Goal: Check status: Check status

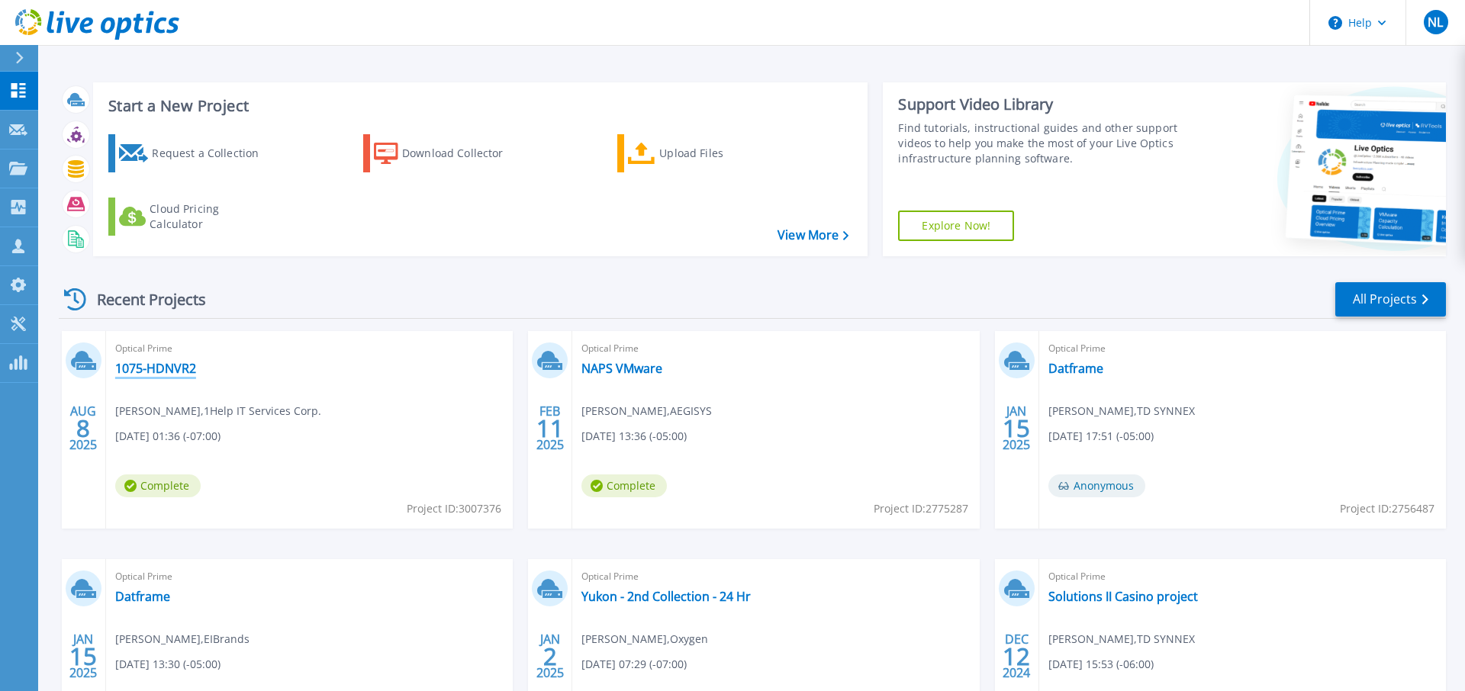
click at [176, 369] on link "1075-HDNVR2" at bounding box center [155, 368] width 81 height 15
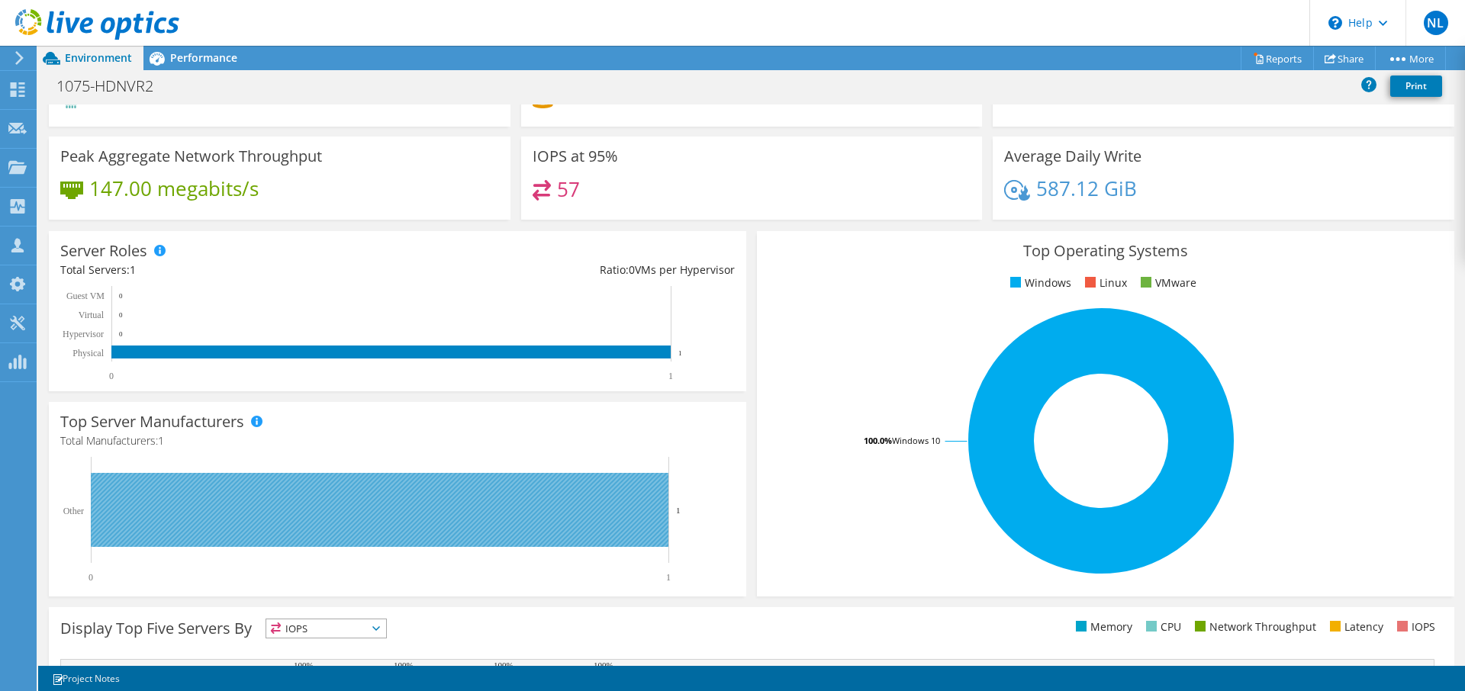
scroll to position [327, 0]
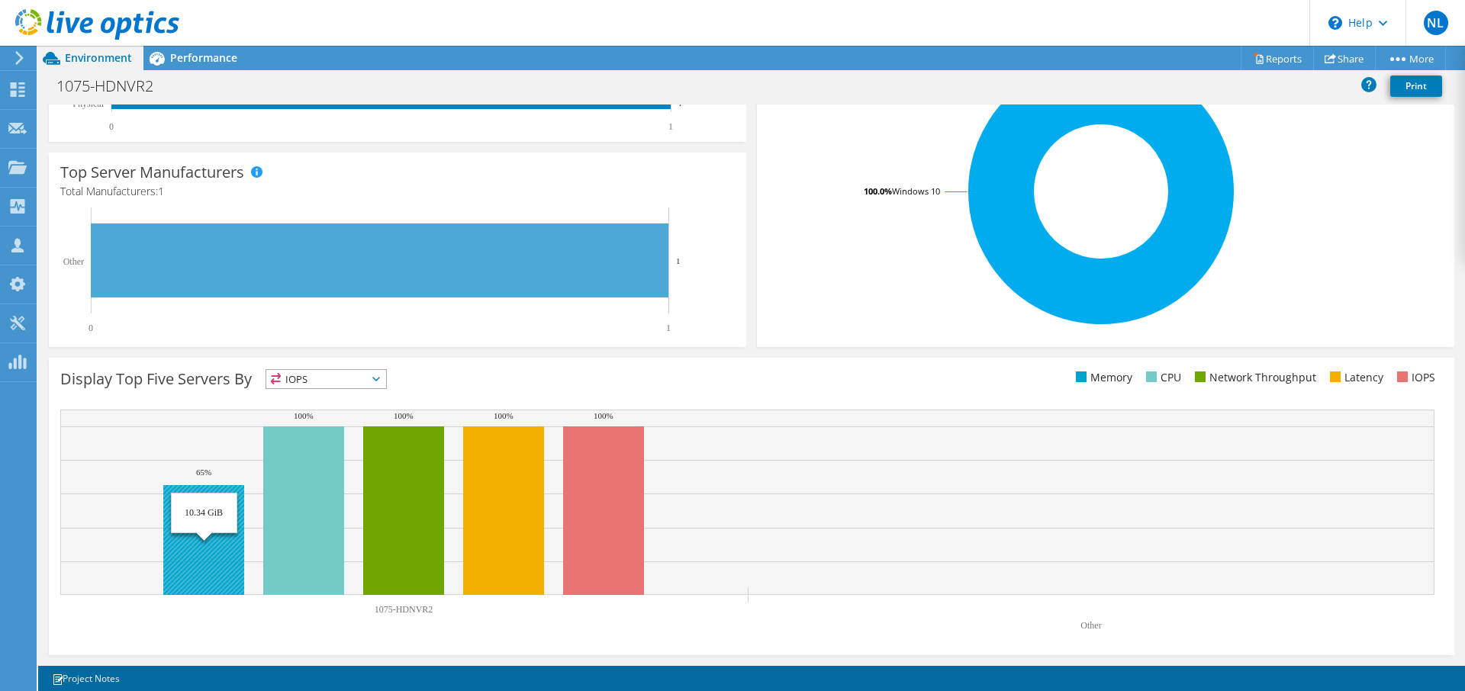
click at [224, 517] on rect at bounding box center [203, 540] width 81 height 110
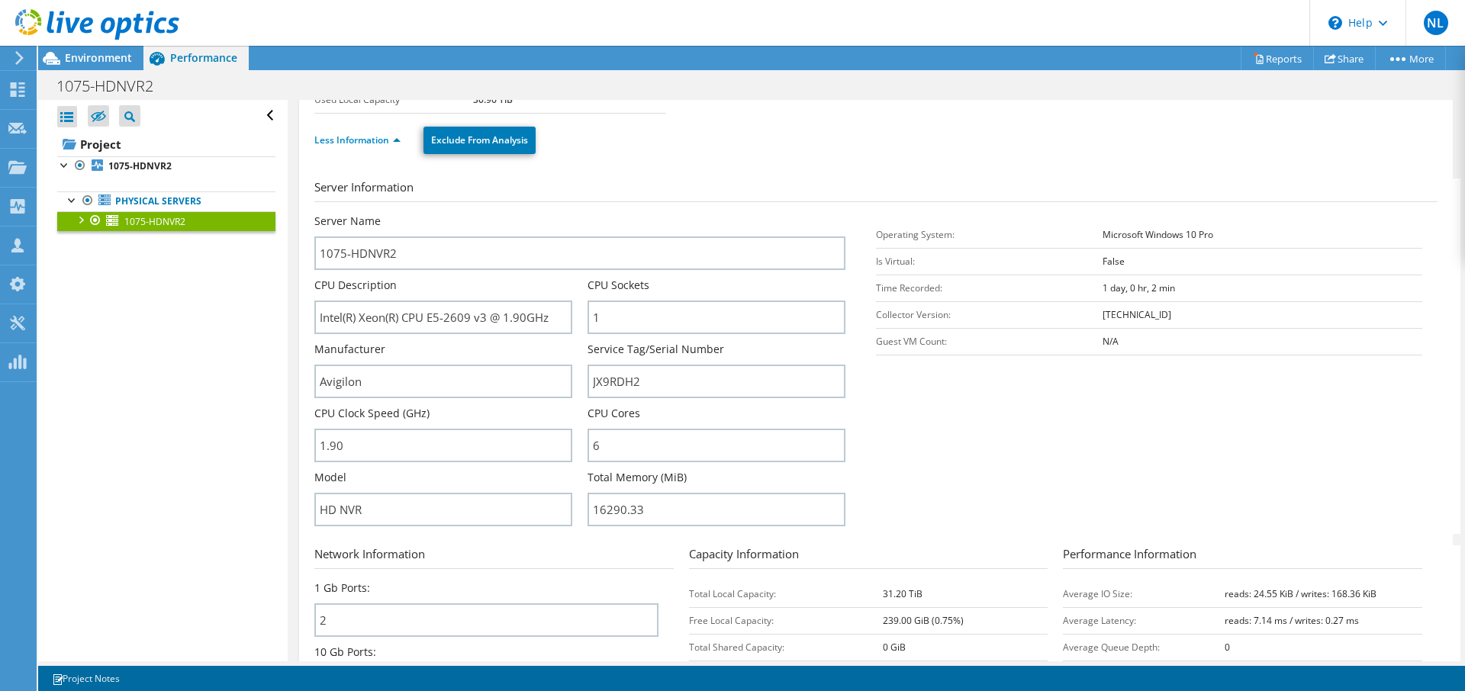
scroll to position [156, 0]
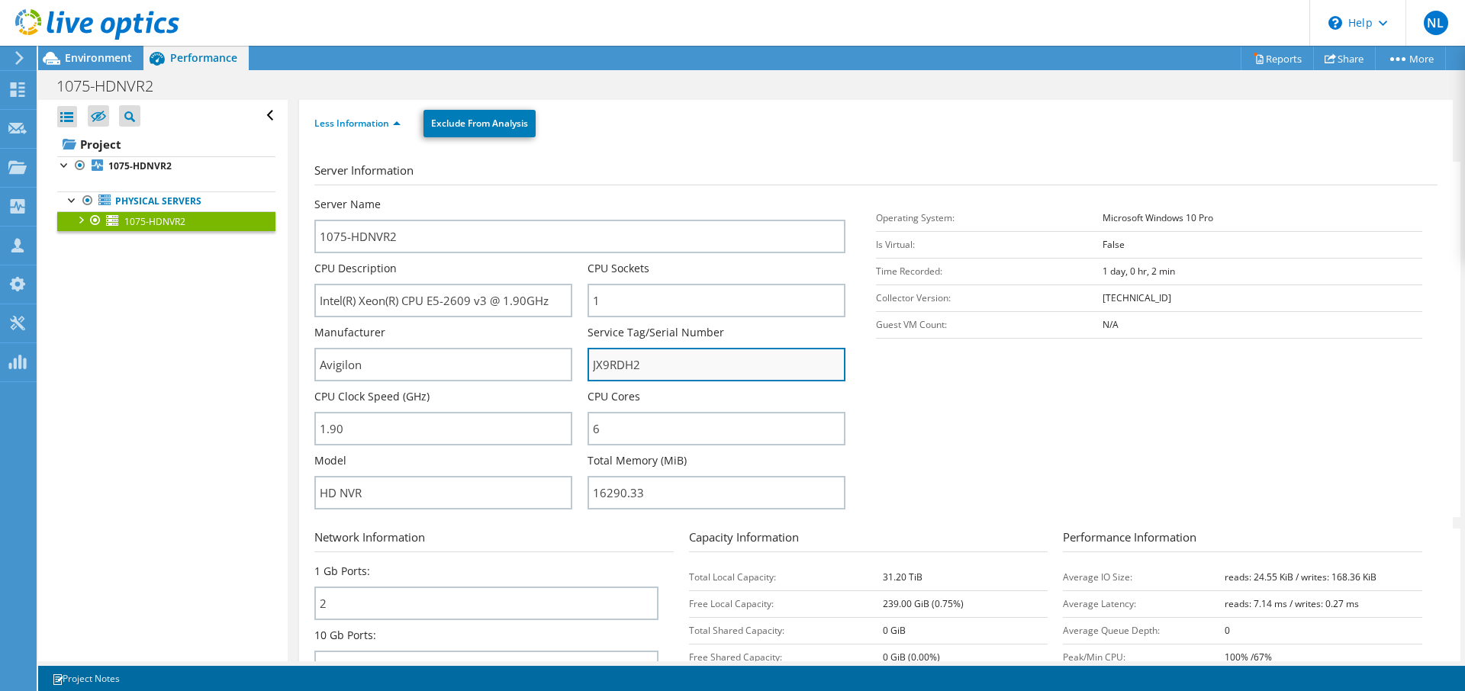
drag, startPoint x: 672, startPoint y: 363, endPoint x: 510, endPoint y: 364, distance: 162.6
click at [588, 364] on input "JX9RDH2" at bounding box center [717, 365] width 258 height 34
click at [274, 116] on div "Open All Close All Hide Excluded Nodes Project Tree Filter" at bounding box center [166, 116] width 218 height 32
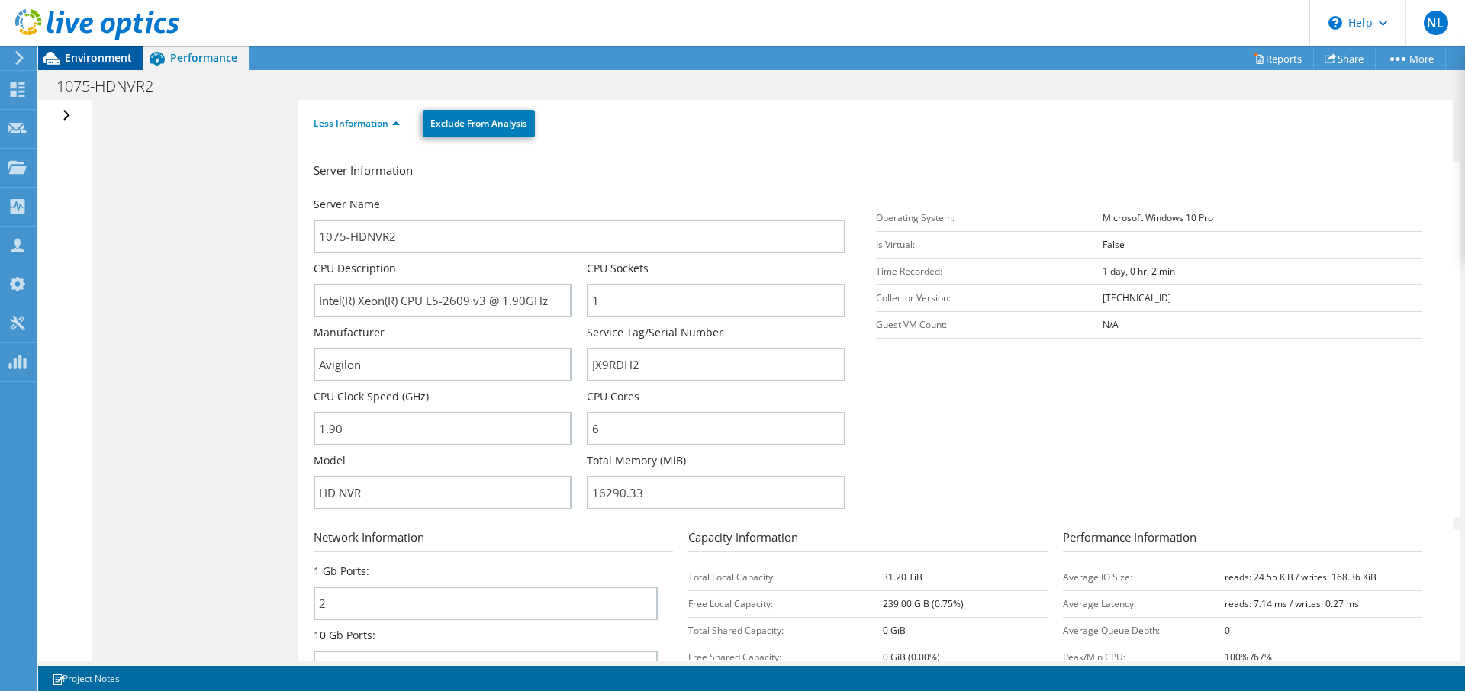
click at [106, 53] on span "Environment" at bounding box center [98, 57] width 67 height 15
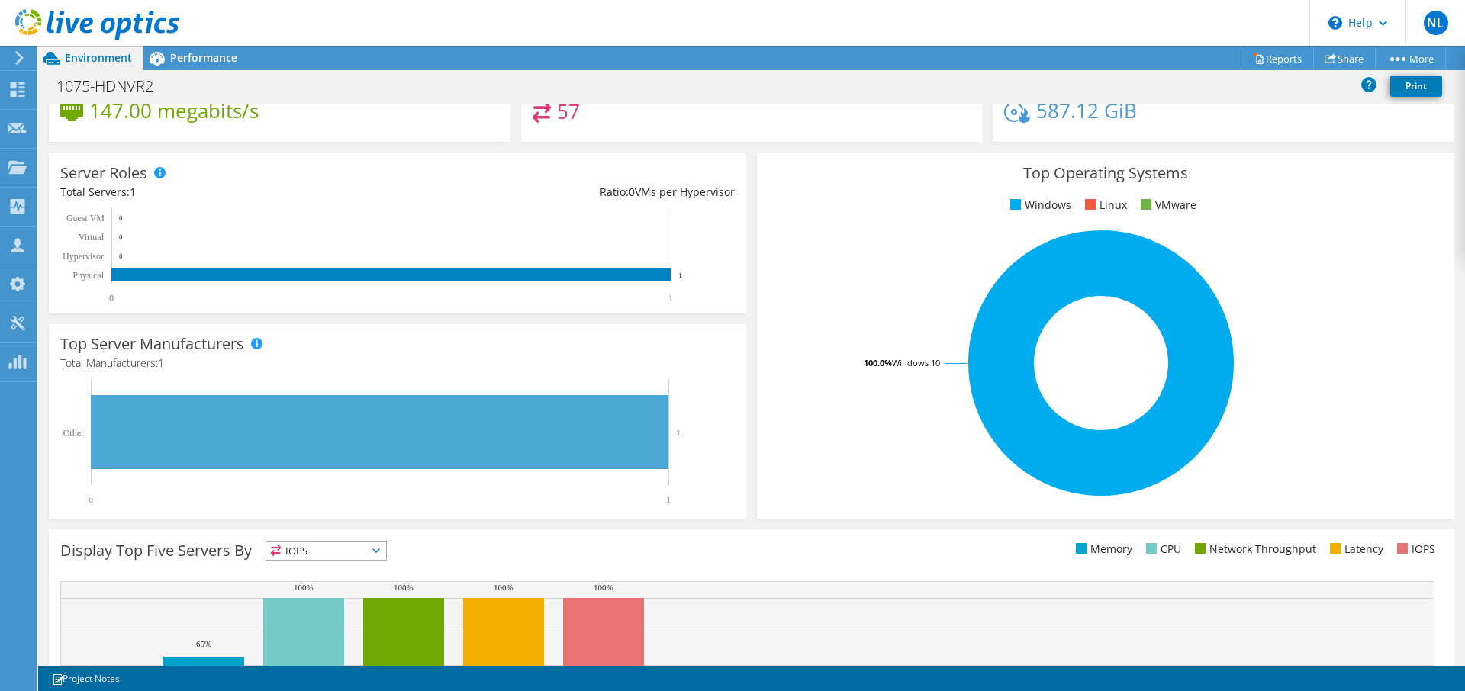
scroll to position [327, 0]
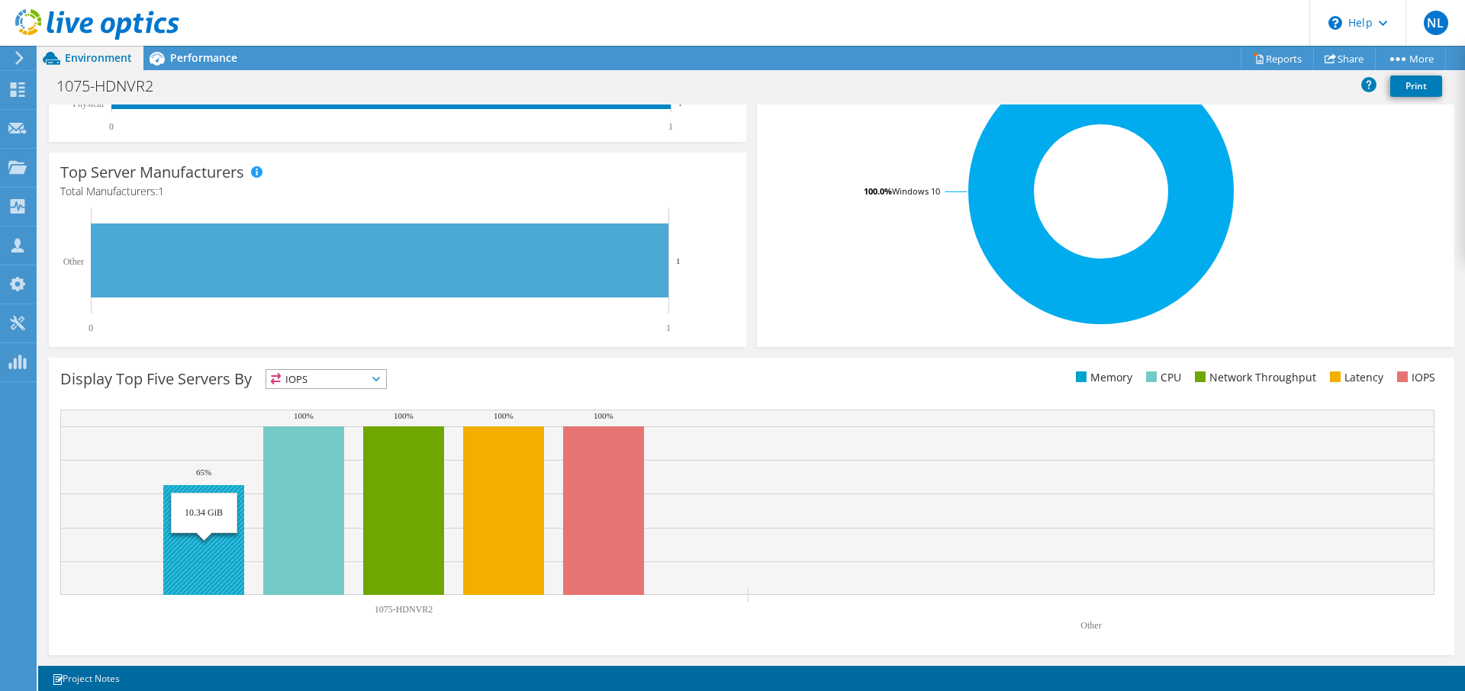
click at [194, 516] on rect at bounding box center [203, 540] width 81 height 110
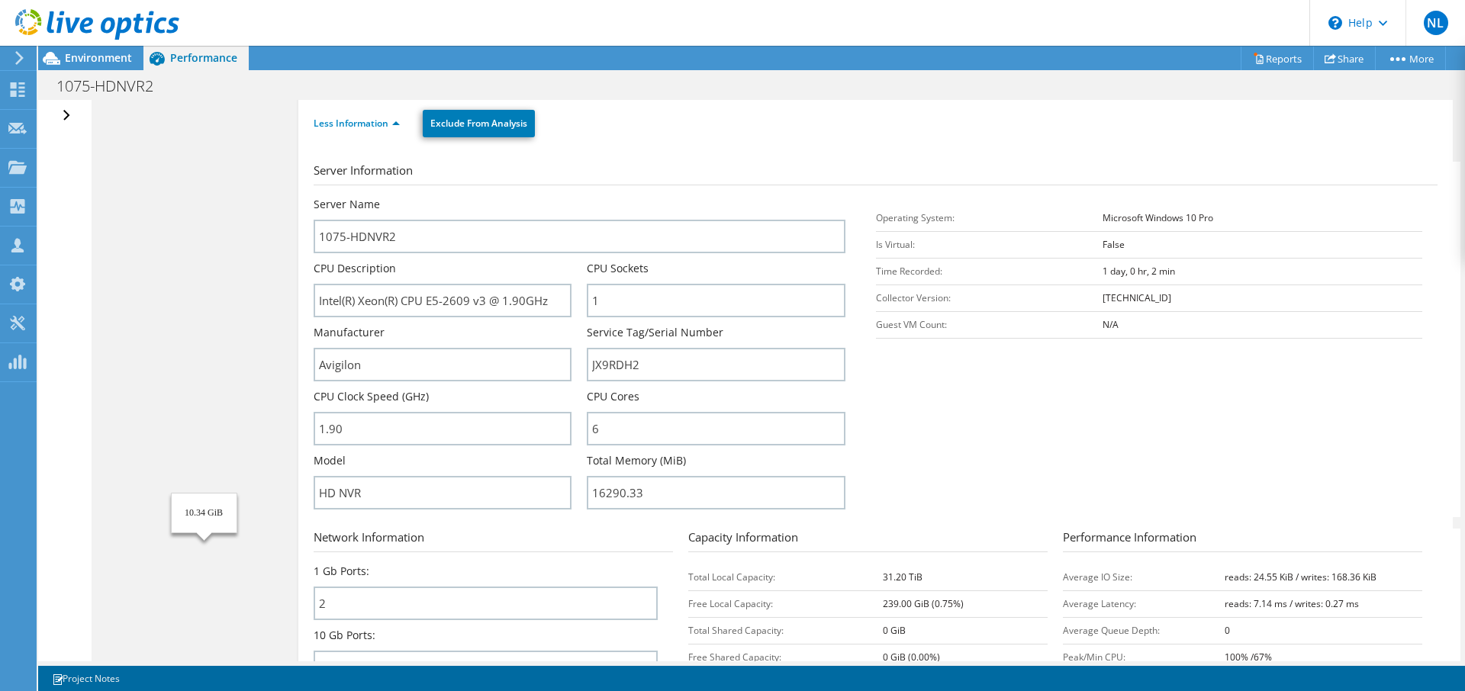
scroll to position [0, 0]
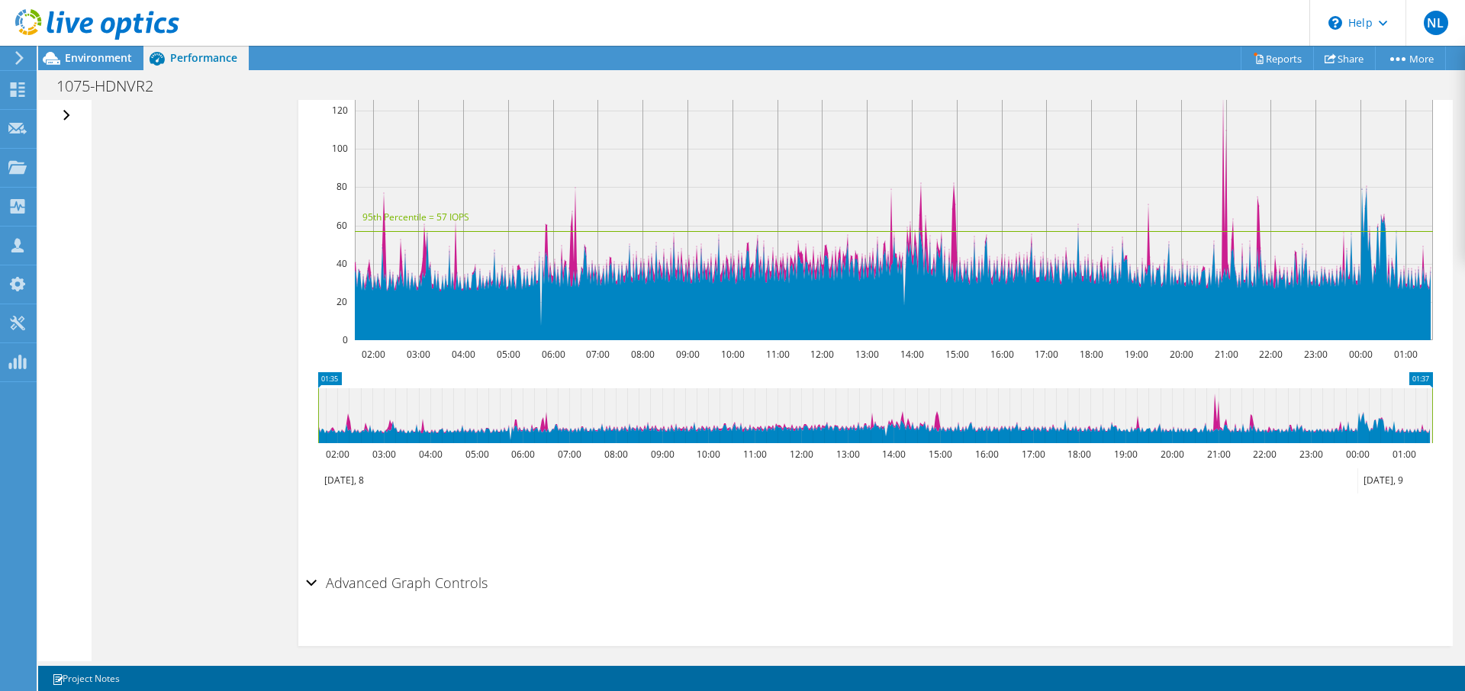
click at [65, 113] on div "Open All Close All Hide Excluded Nodes Project Tree Filter" at bounding box center [68, 116] width 22 height 32
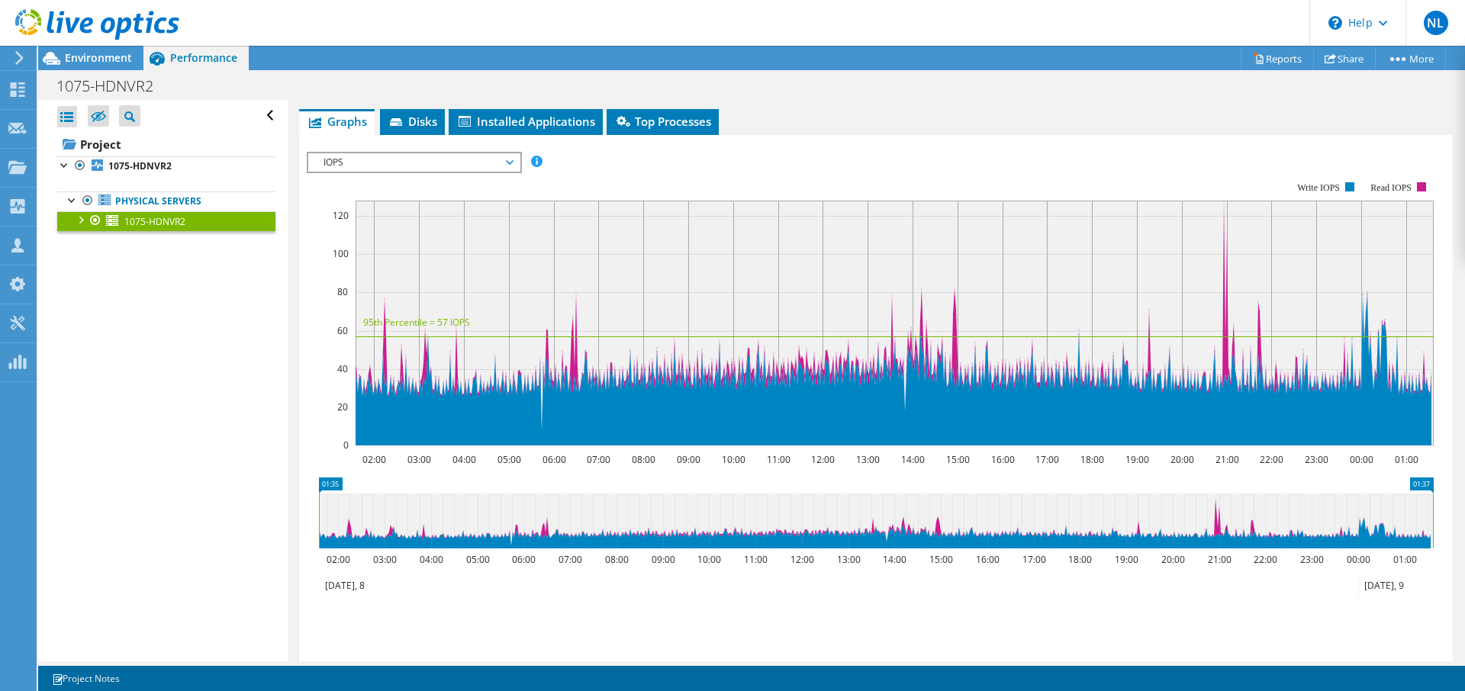
drag, startPoint x: 220, startPoint y: 314, endPoint x: 275, endPoint y: 282, distance: 63.6
click at [221, 314] on div "Open All Close All Hide Excluded Nodes Project Tree Filter" at bounding box center [162, 381] width 249 height 562
click at [421, 119] on span "Disks" at bounding box center [413, 121] width 50 height 15
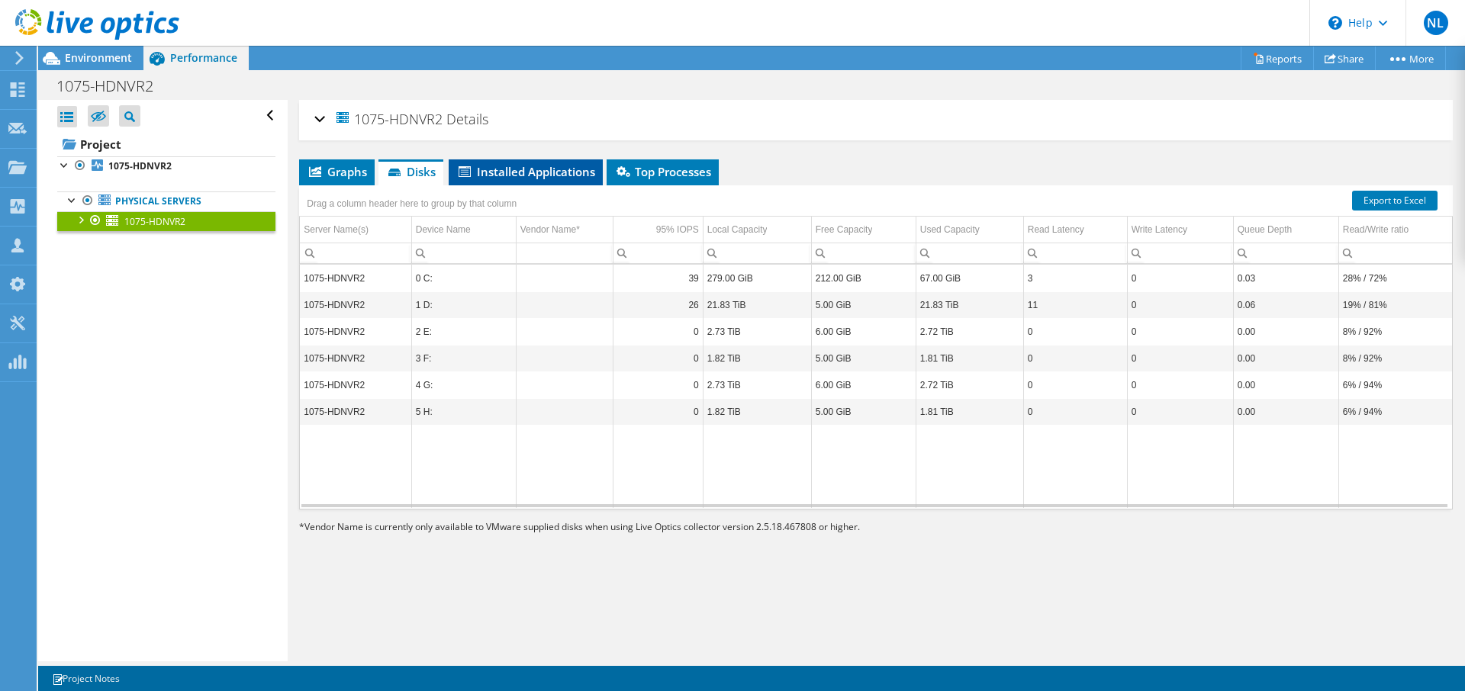
click at [510, 174] on span "Installed Applications" at bounding box center [525, 171] width 139 height 15
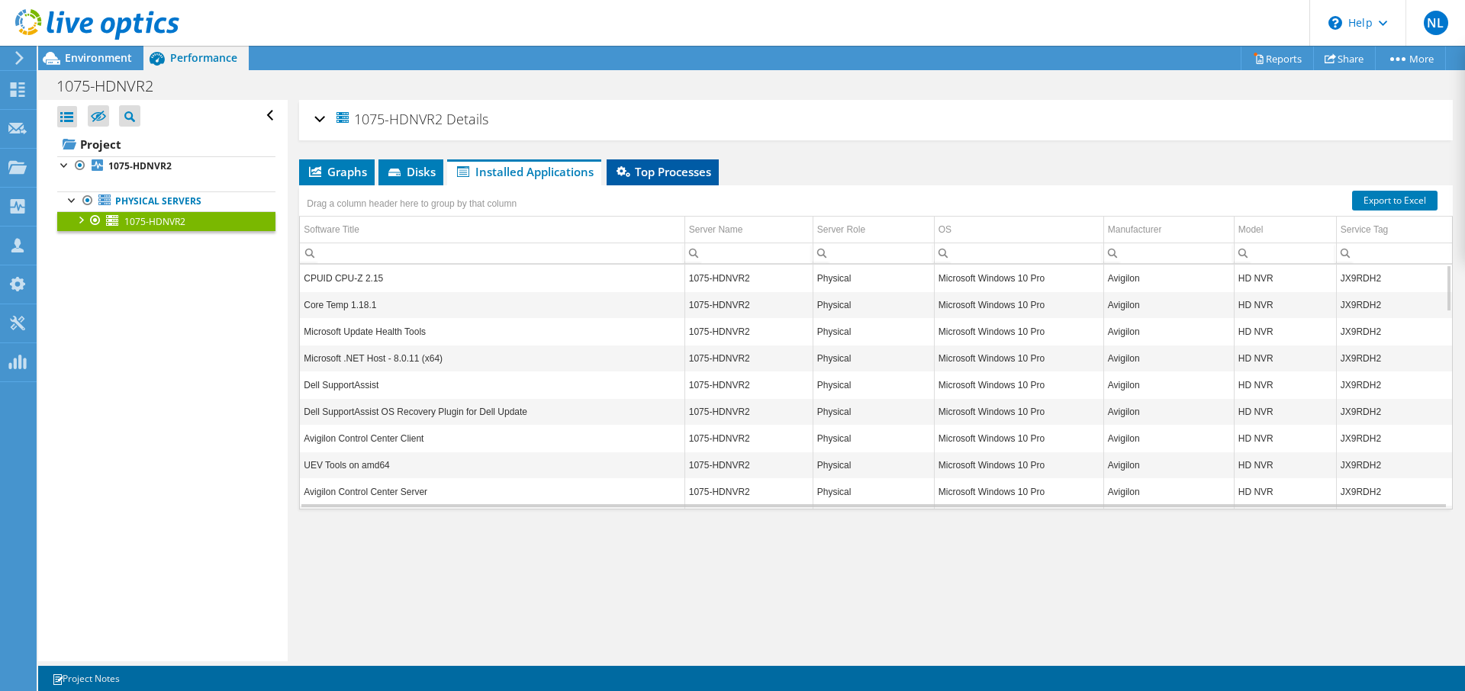
click at [644, 175] on span "Top Processes" at bounding box center [662, 171] width 97 height 15
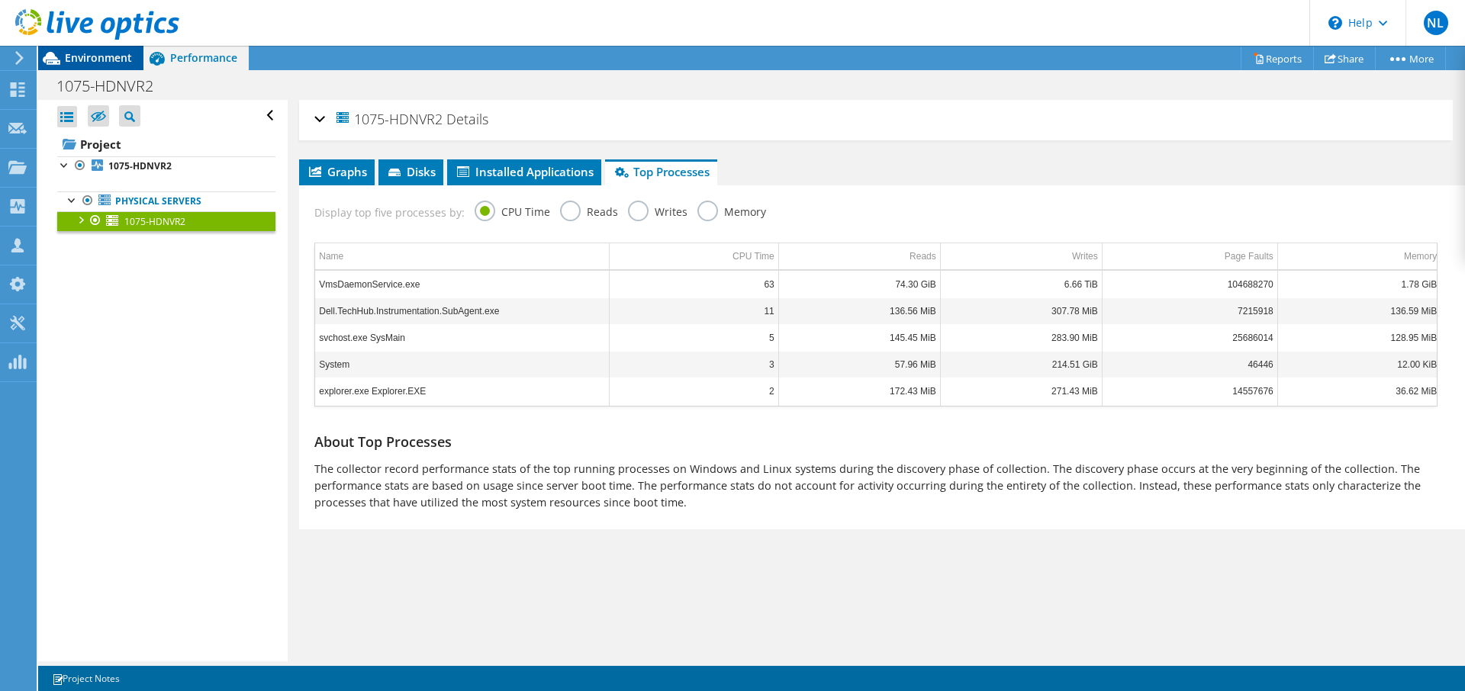
click at [113, 61] on span "Environment" at bounding box center [98, 57] width 67 height 15
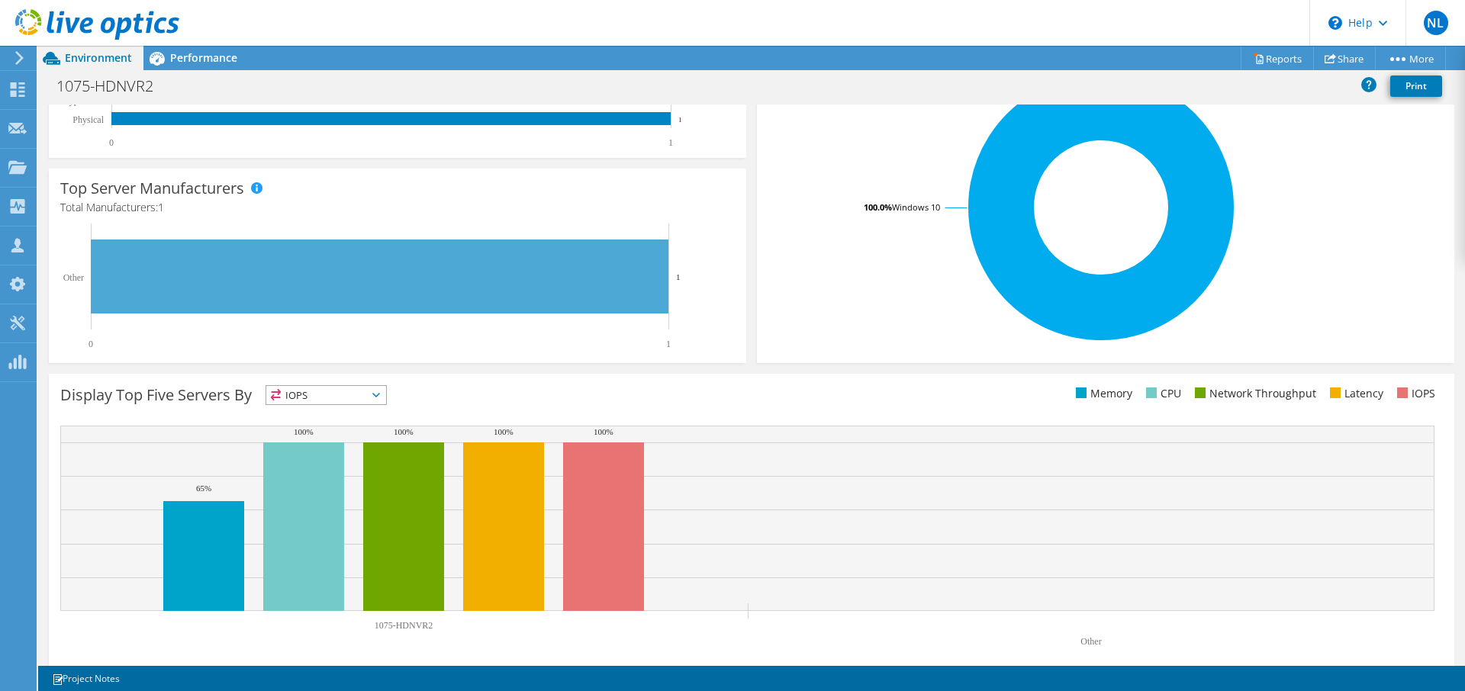
scroll to position [327, 0]
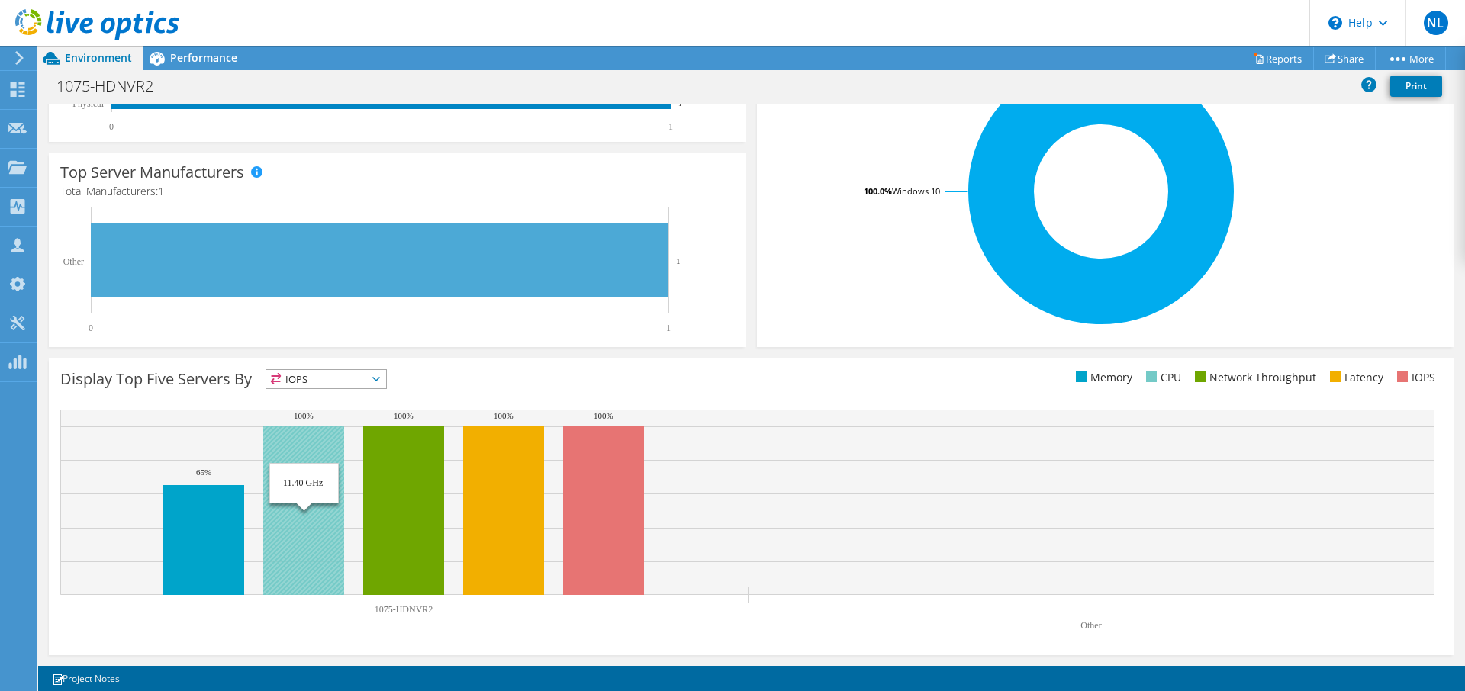
click at [303, 549] on rect at bounding box center [303, 511] width 81 height 169
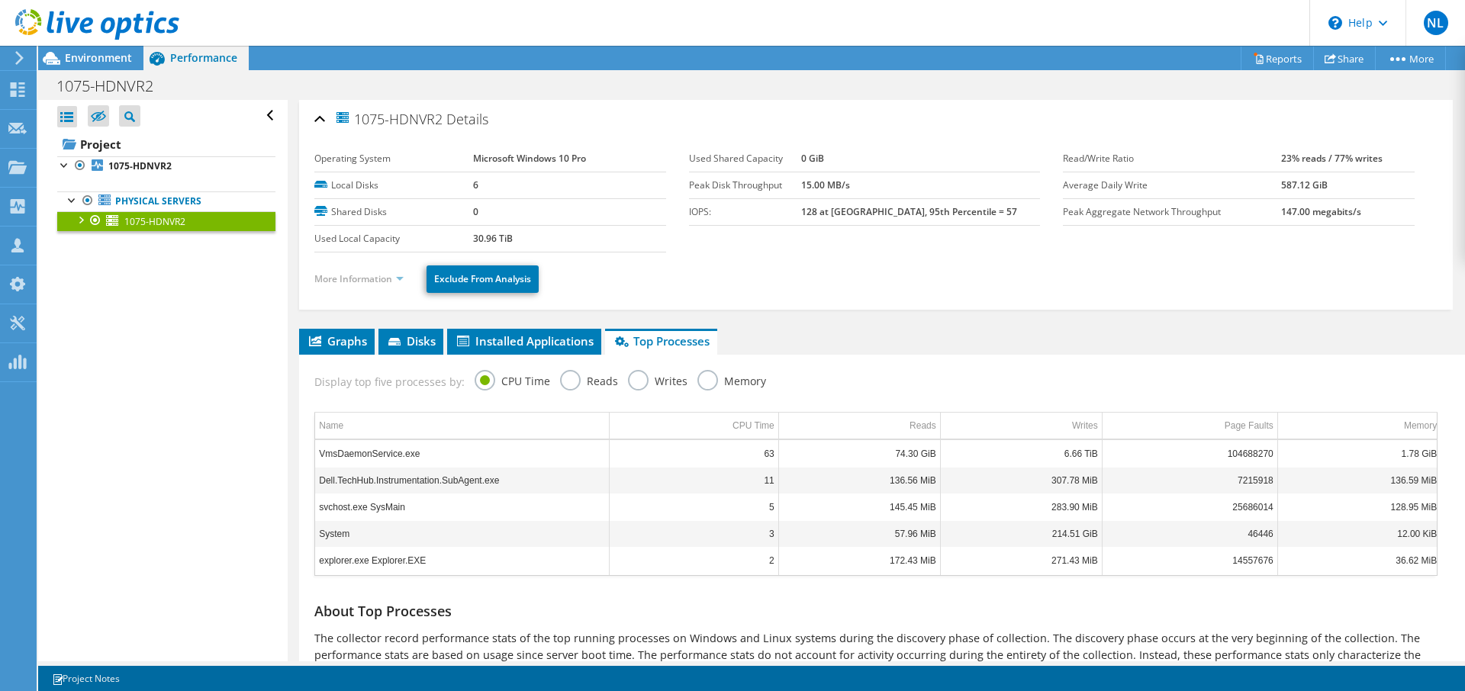
scroll to position [75, 0]
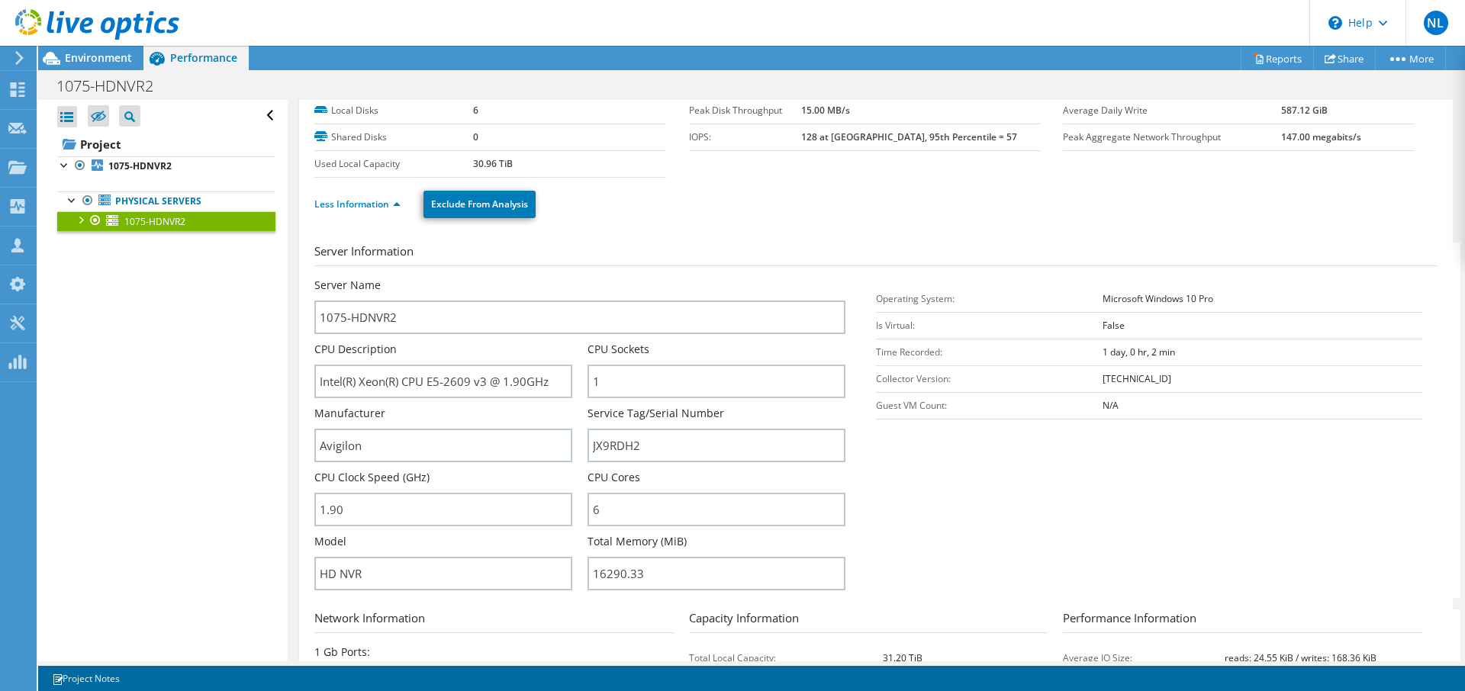
click at [205, 520] on div "Open All Close All Hide Excluded Nodes Project Tree Filter" at bounding box center [162, 381] width 249 height 562
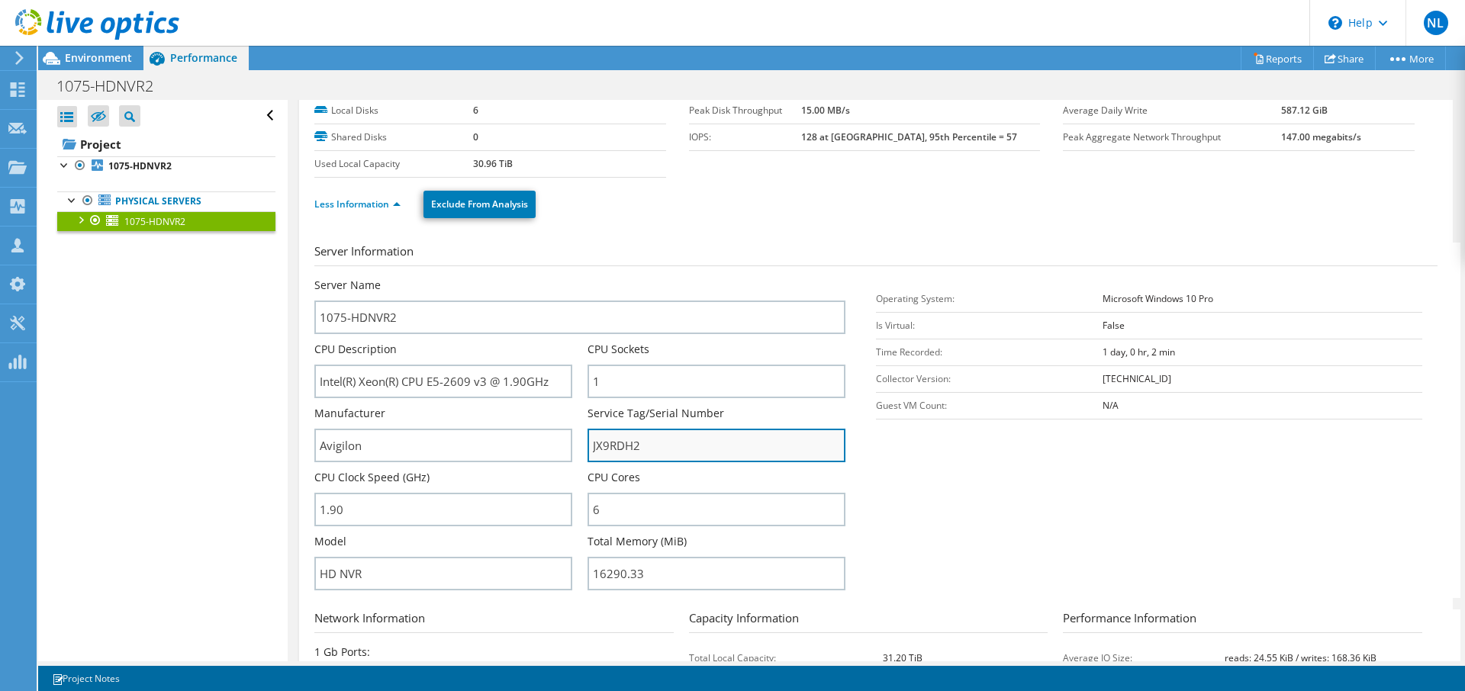
drag, startPoint x: 658, startPoint y: 442, endPoint x: 564, endPoint y: 444, distance: 93.9
click at [588, 444] on input "JX9RDH2" at bounding box center [717, 446] width 258 height 34
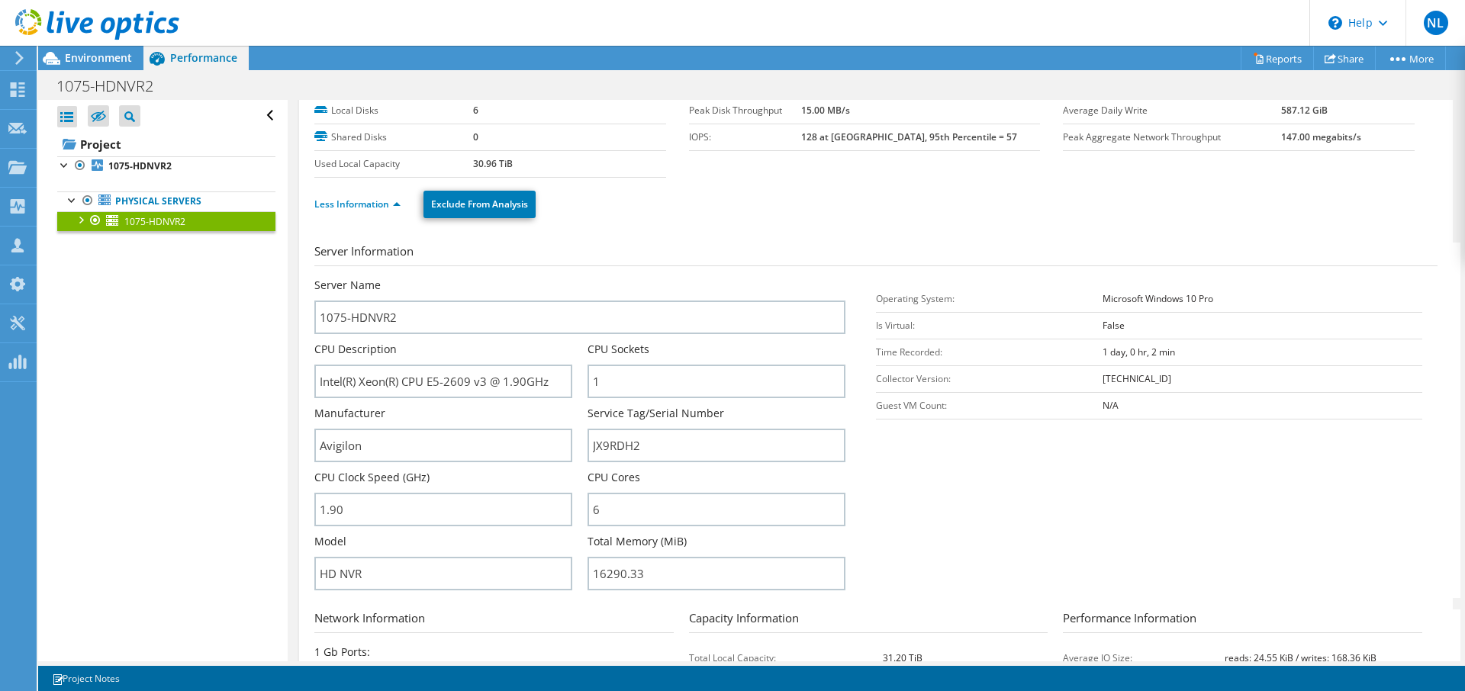
click at [168, 609] on div "Open All Close All Hide Excluded Nodes Project Tree Filter" at bounding box center [162, 381] width 249 height 562
click at [98, 58] on span "Environment" at bounding box center [98, 57] width 67 height 15
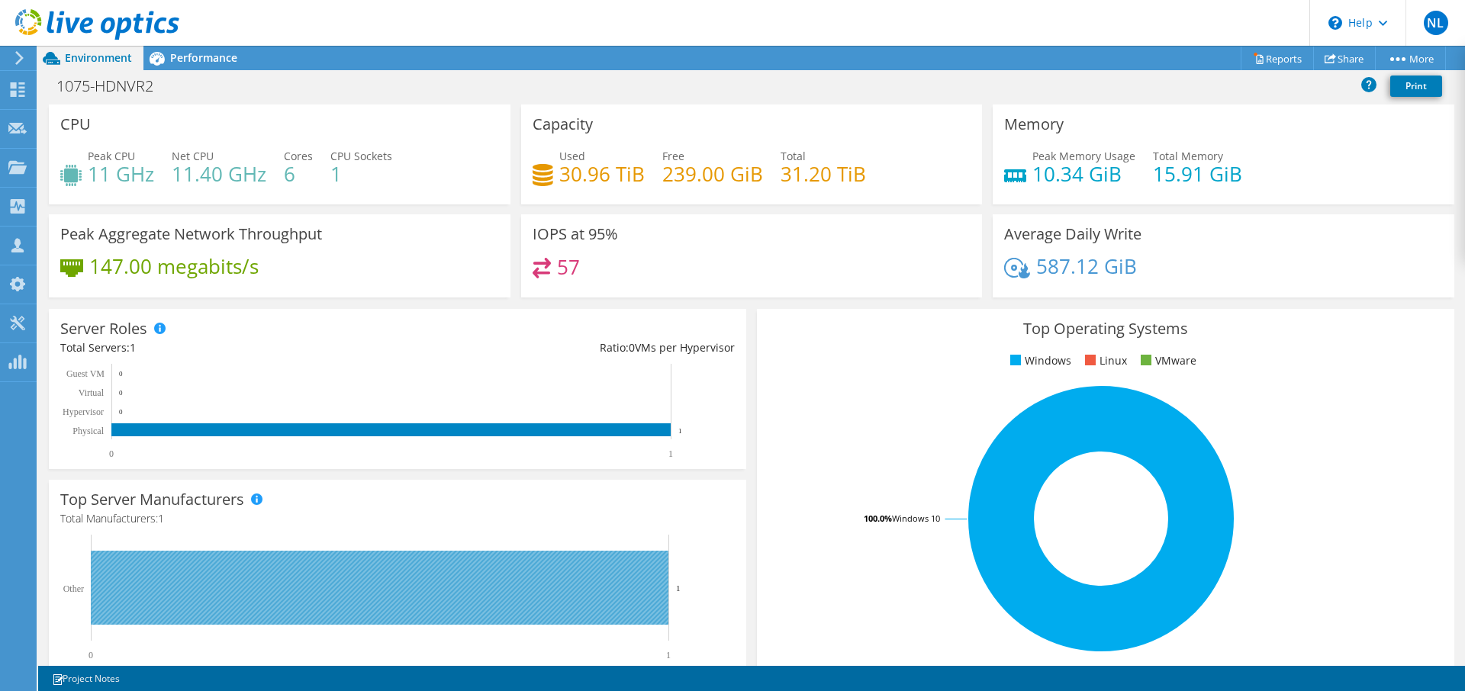
scroll to position [311, 0]
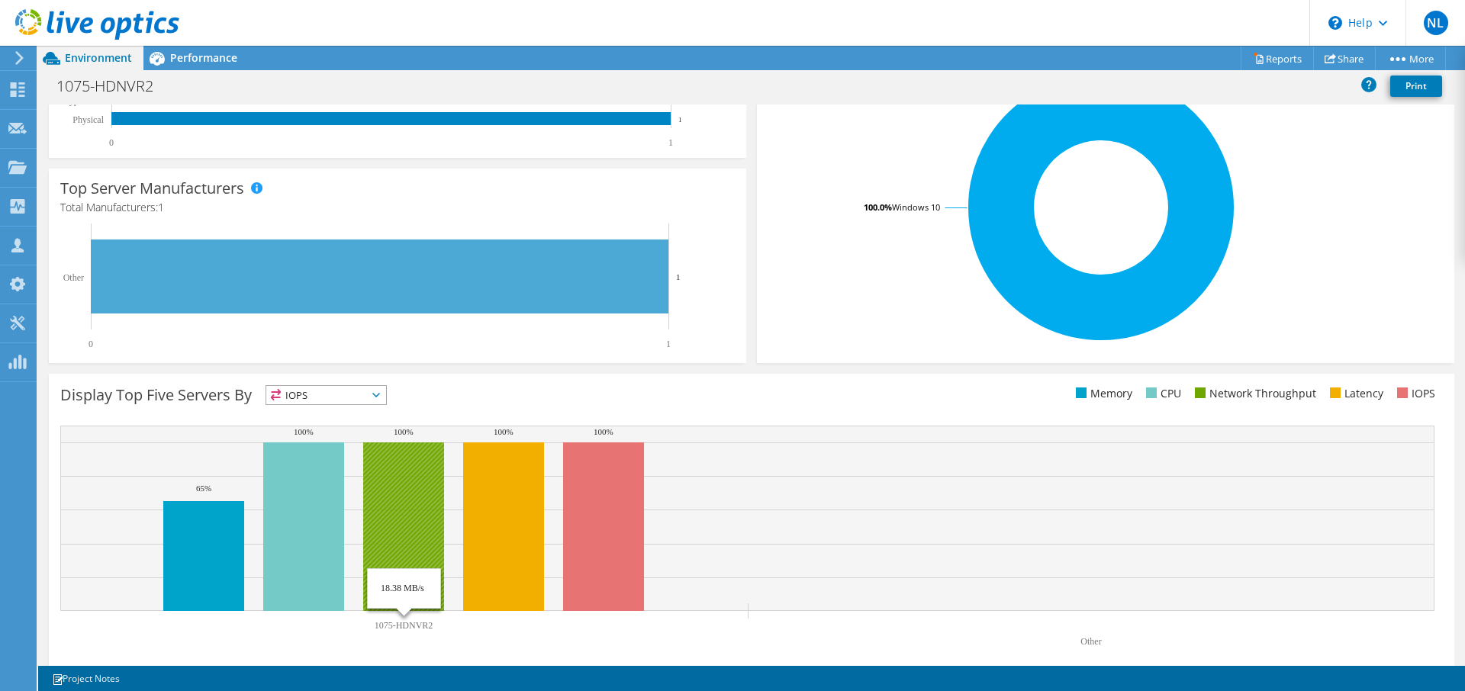
click at [411, 518] on rect at bounding box center [403, 527] width 81 height 169
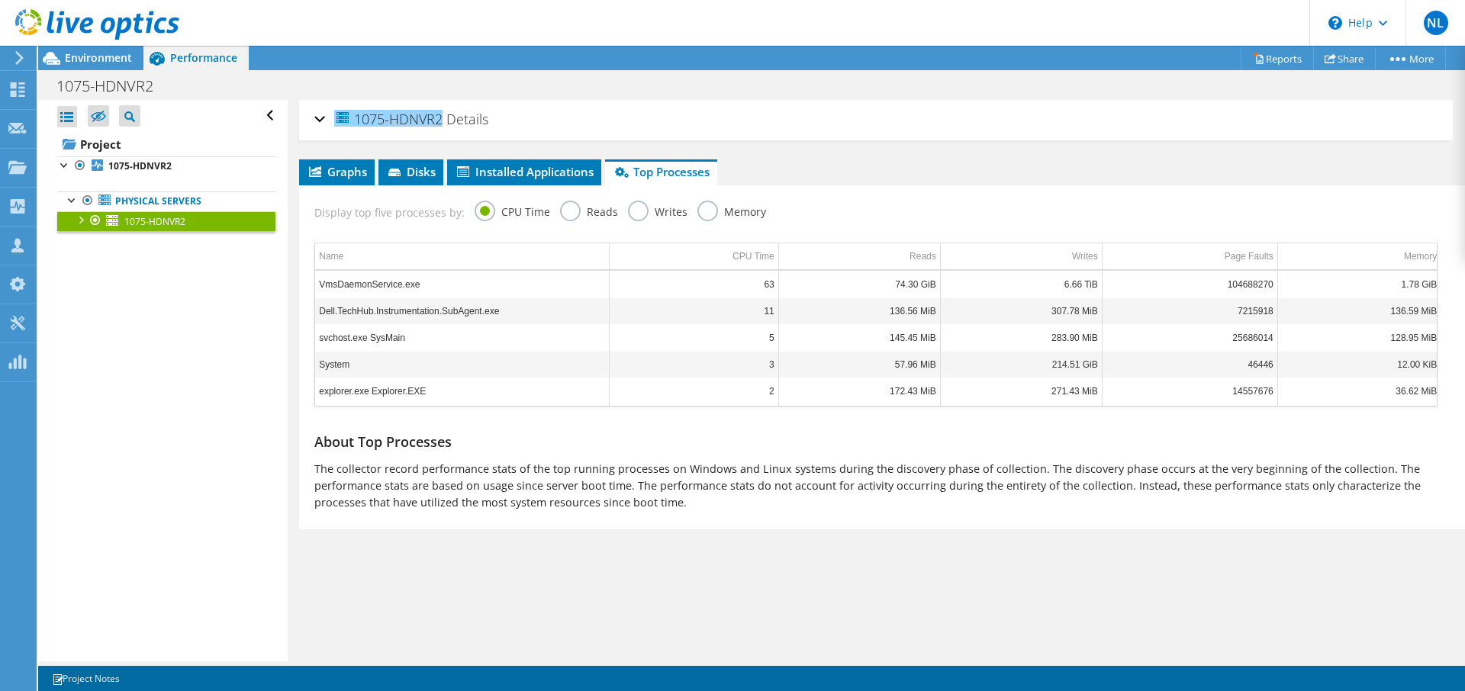
scroll to position [0, 0]
click at [152, 204] on link "Physical Servers" at bounding box center [166, 202] width 218 height 20
click at [116, 203] on link "Physical Servers" at bounding box center [166, 202] width 218 height 20
click at [74, 199] on div at bounding box center [72, 199] width 15 height 15
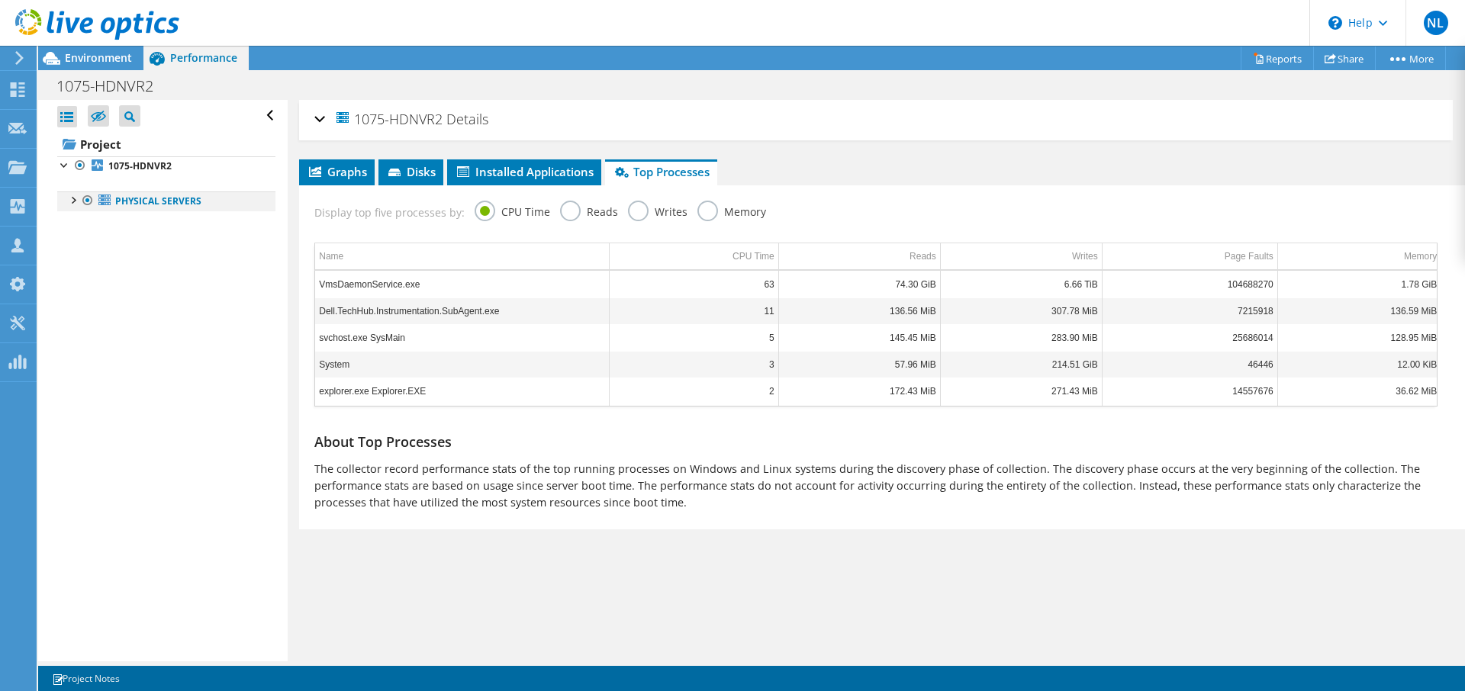
click at [66, 199] on div at bounding box center [72, 199] width 15 height 15
click at [145, 205] on link "Physical Servers" at bounding box center [166, 202] width 218 height 20
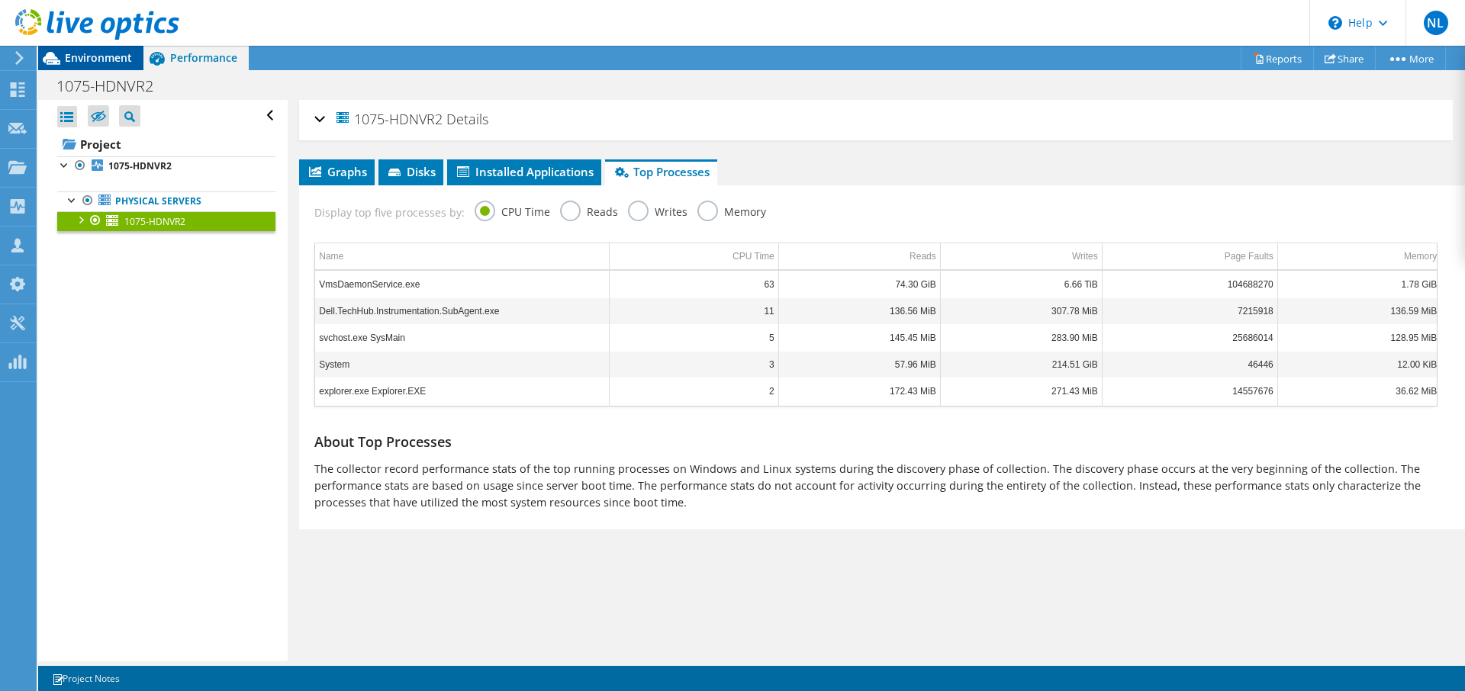
click at [92, 58] on span "Environment" at bounding box center [98, 57] width 67 height 15
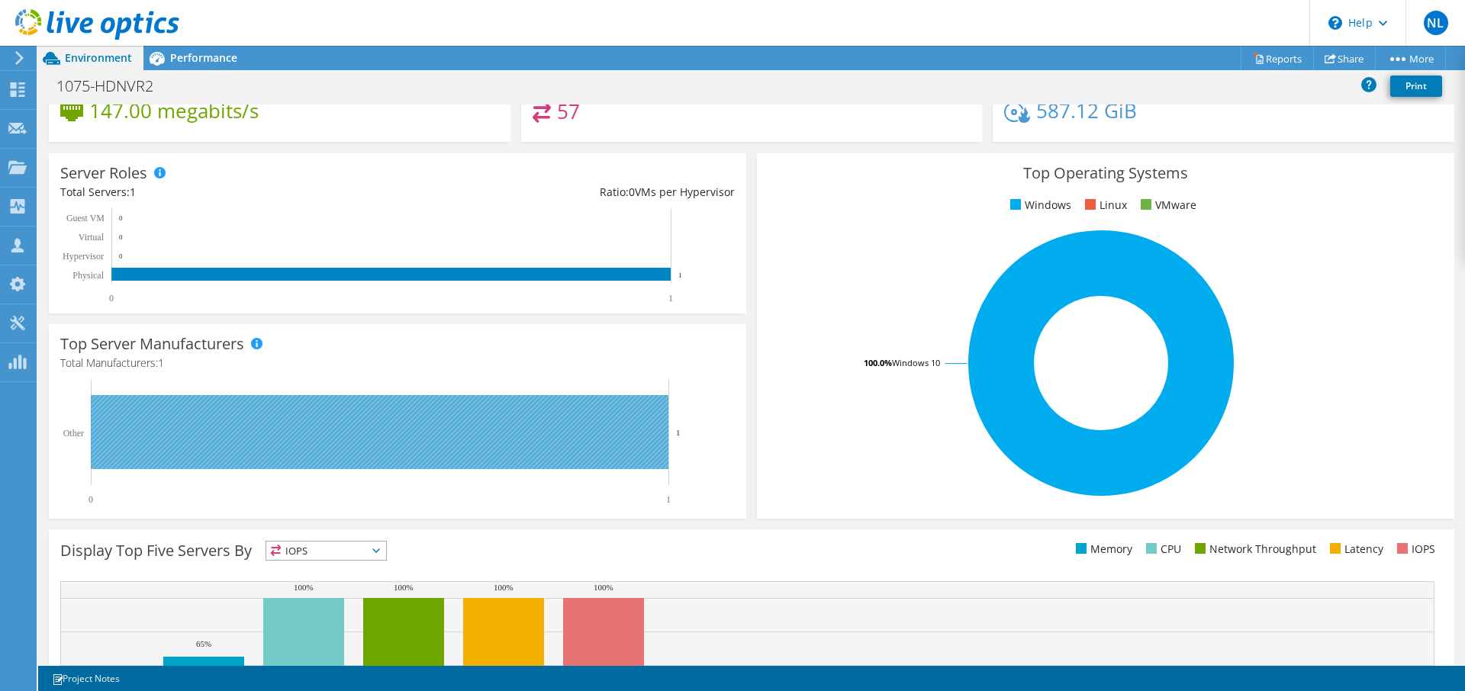
scroll to position [327, 0]
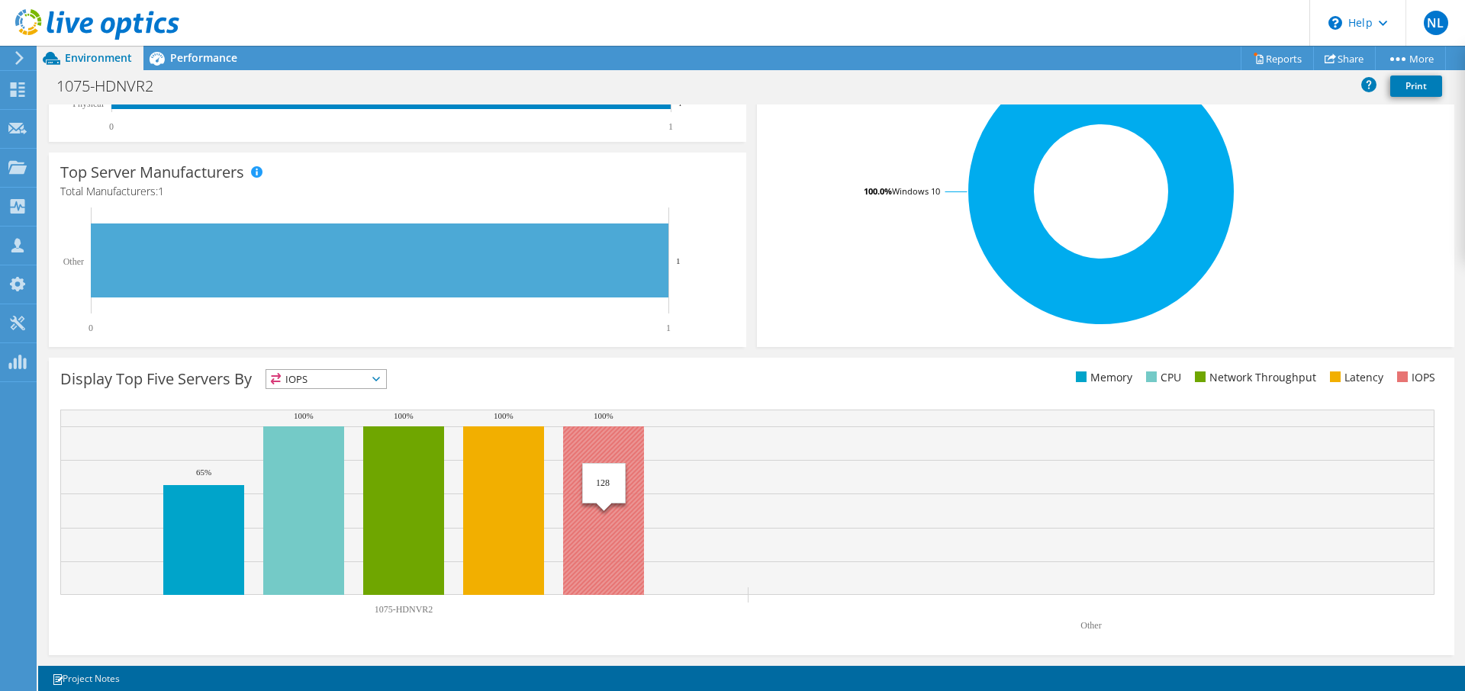
click at [620, 551] on rect at bounding box center [603, 511] width 81 height 169
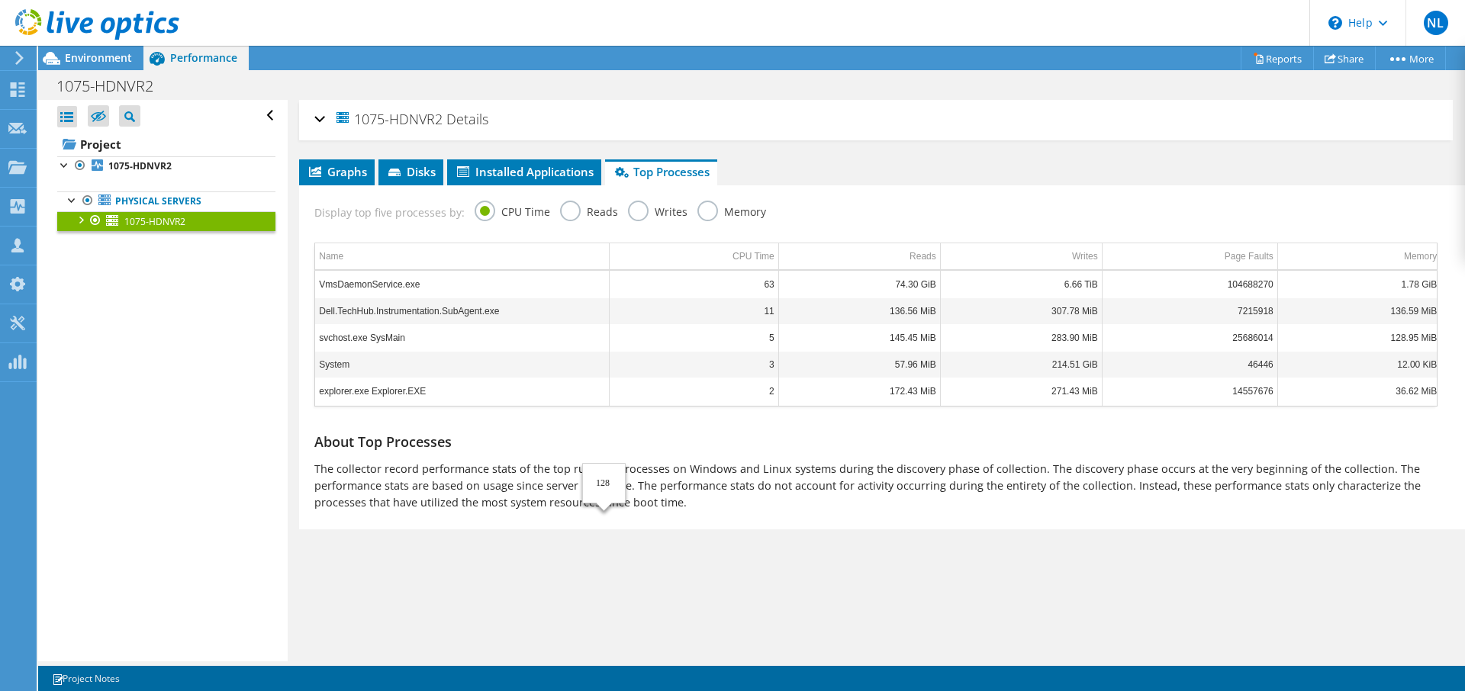
scroll to position [0, 0]
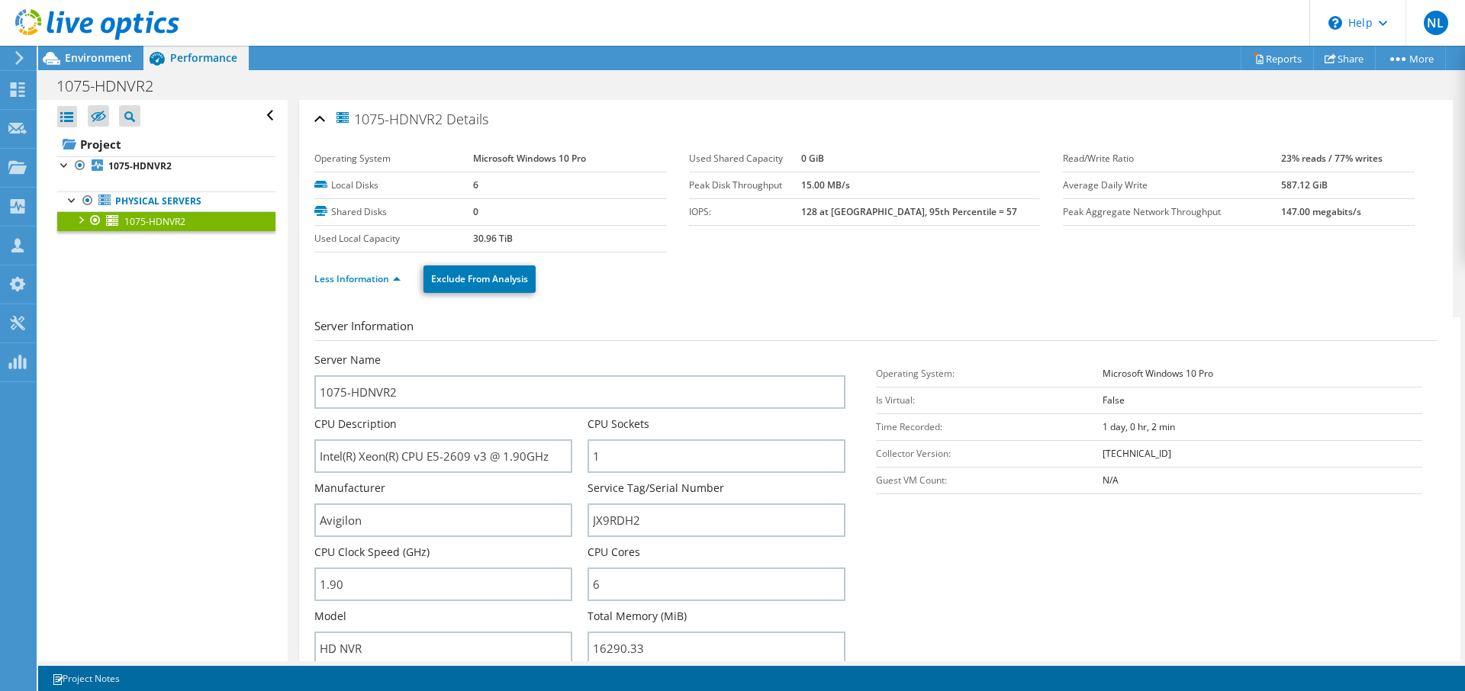
click at [215, 486] on div "Open All Close All Hide Excluded Nodes Project Tree Filter" at bounding box center [162, 381] width 249 height 562
click at [214, 373] on div "Open All Close All Hide Excluded Nodes Project Tree Filter" at bounding box center [162, 381] width 249 height 562
click at [110, 52] on span "Environment" at bounding box center [98, 57] width 67 height 15
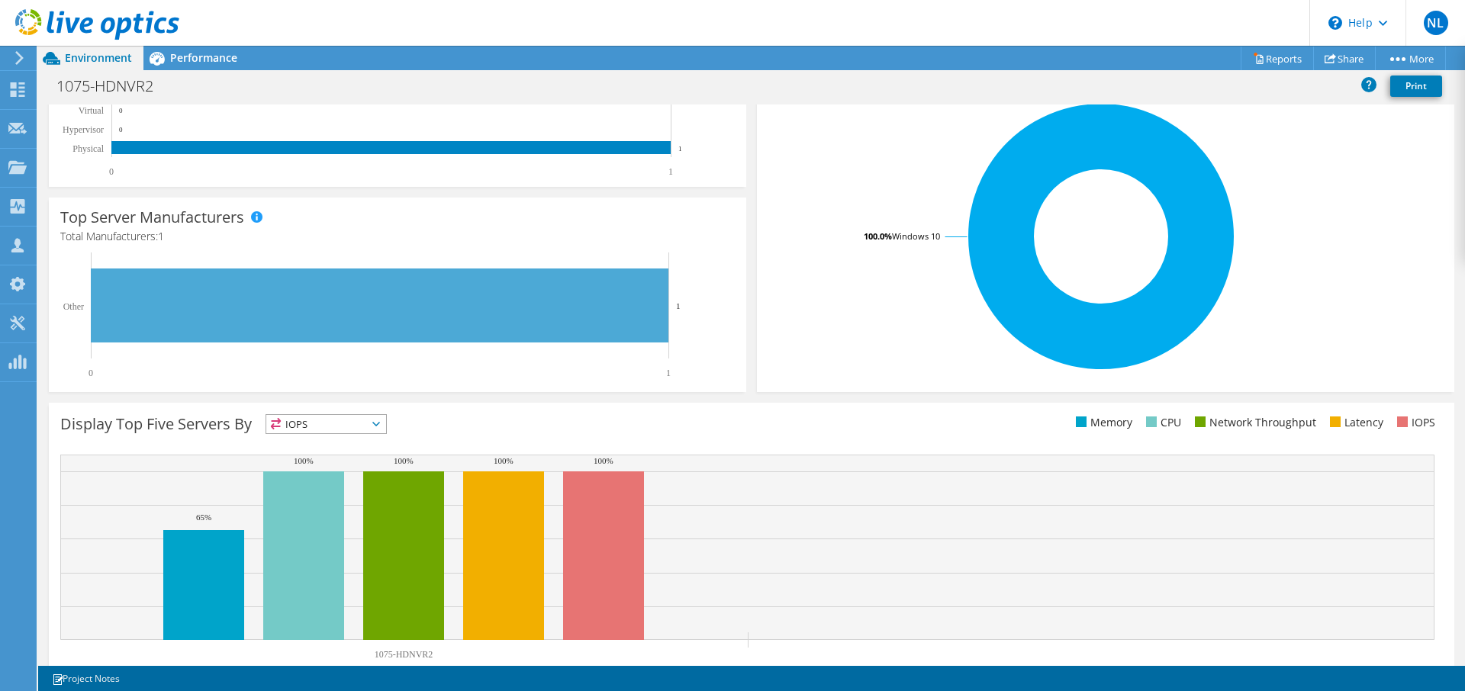
scroll to position [327, 0]
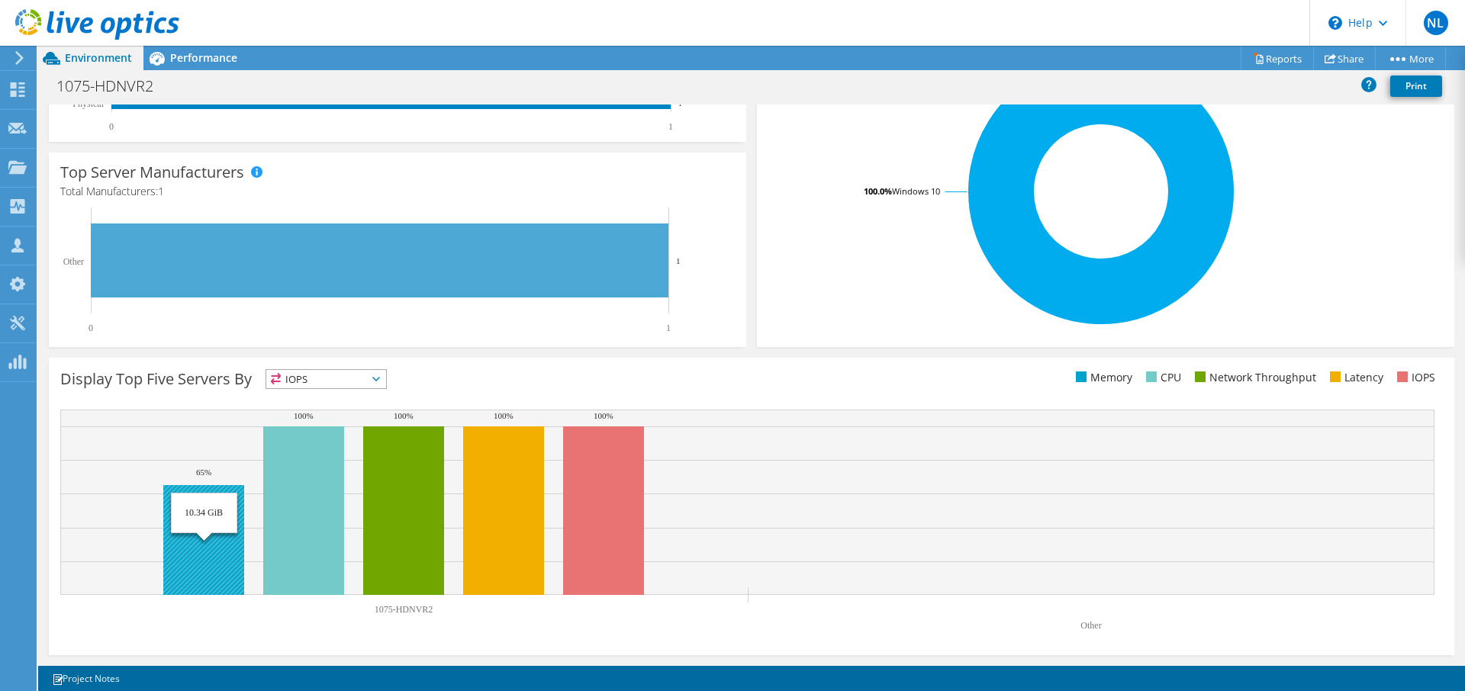
click at [214, 553] on rect at bounding box center [203, 540] width 81 height 110
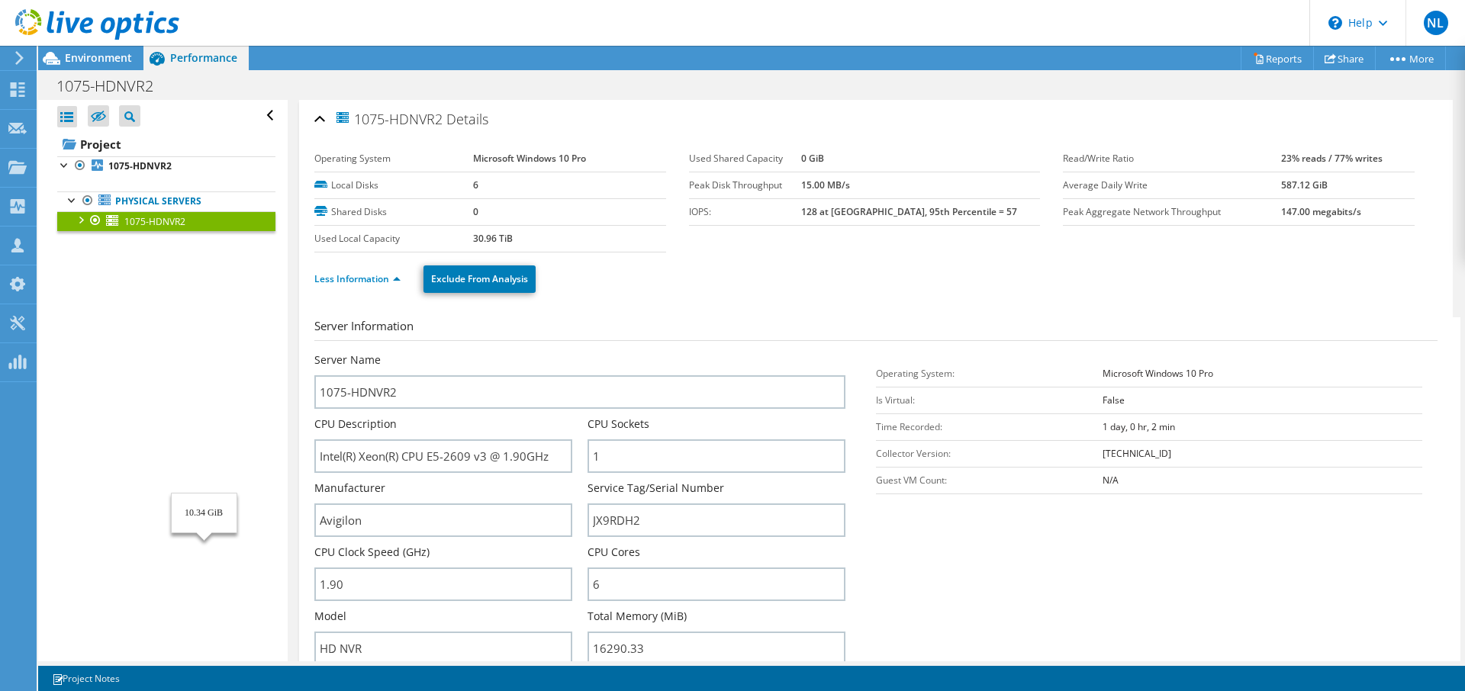
scroll to position [0, 0]
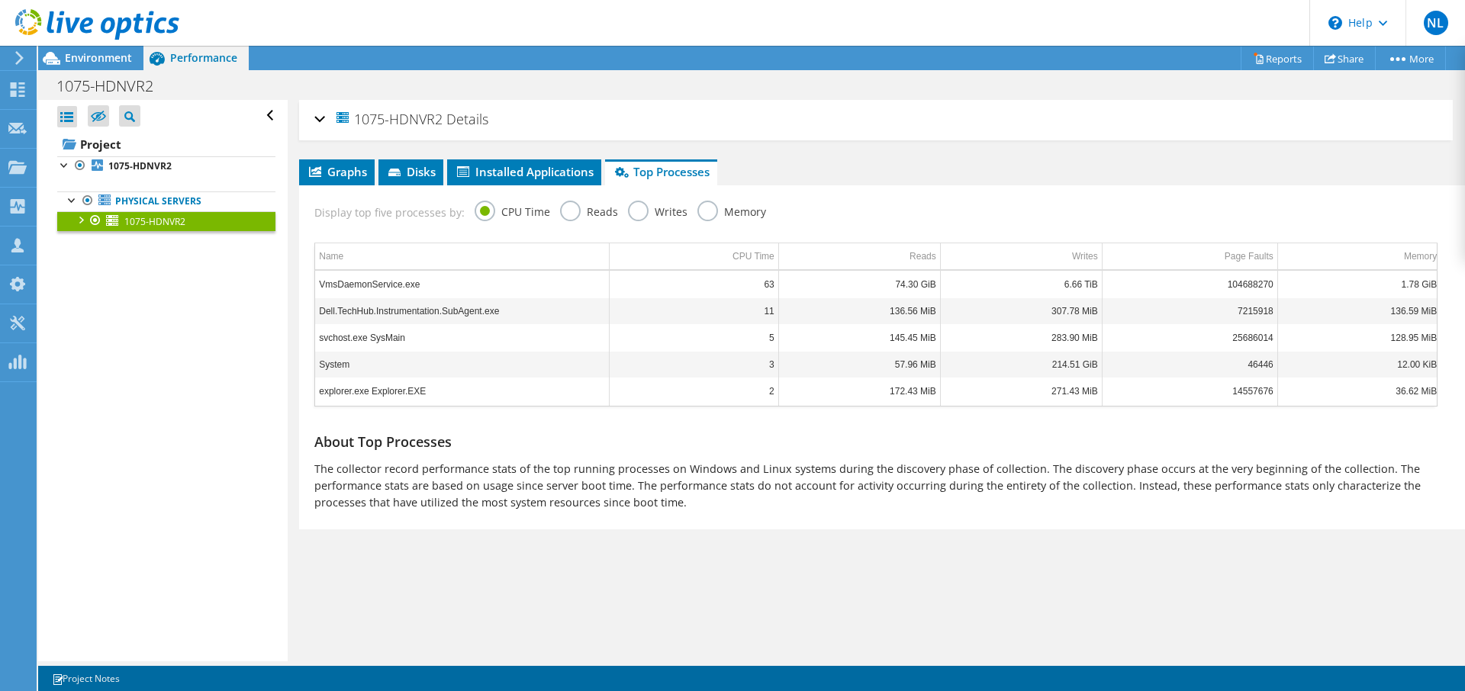
click at [323, 118] on div "1075-HDNVR2 Details" at bounding box center [875, 120] width 1123 height 33
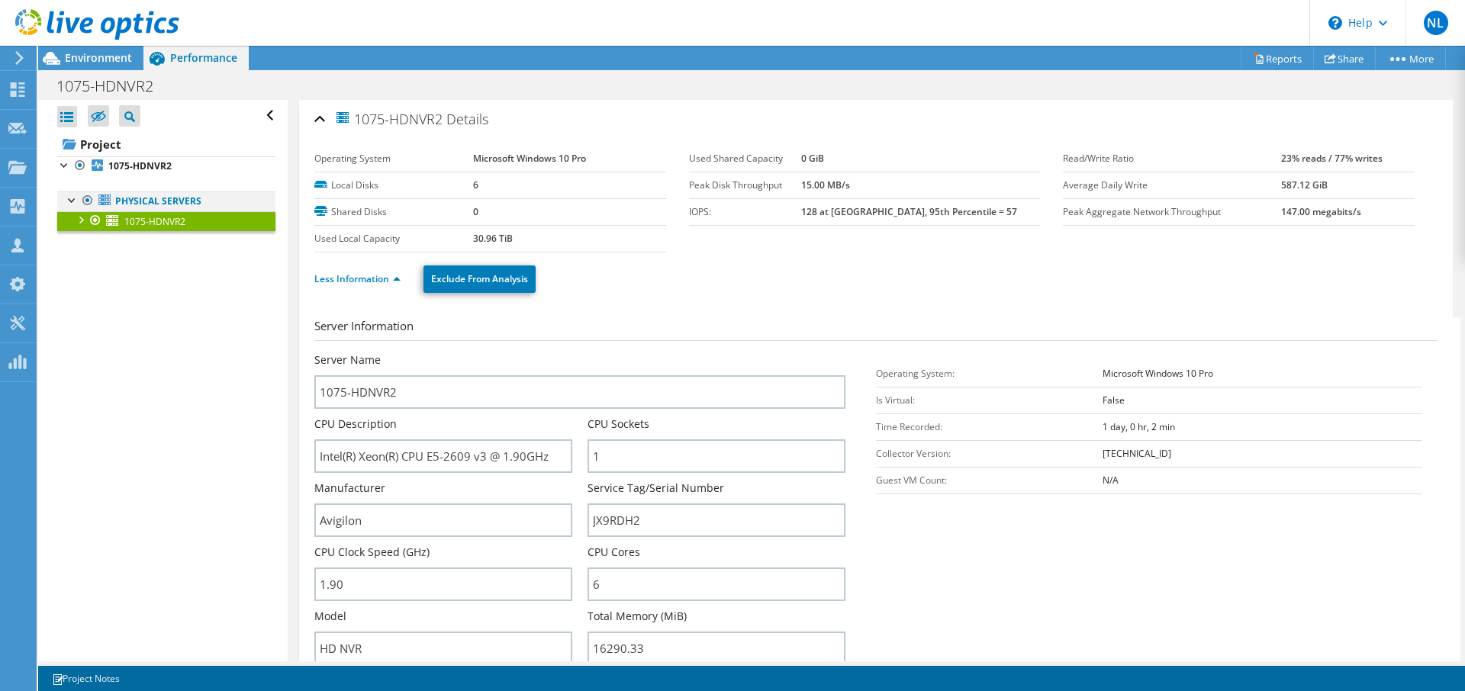
click at [73, 200] on div at bounding box center [72, 199] width 15 height 15
click at [143, 201] on link "Physical Servers" at bounding box center [166, 202] width 218 height 20
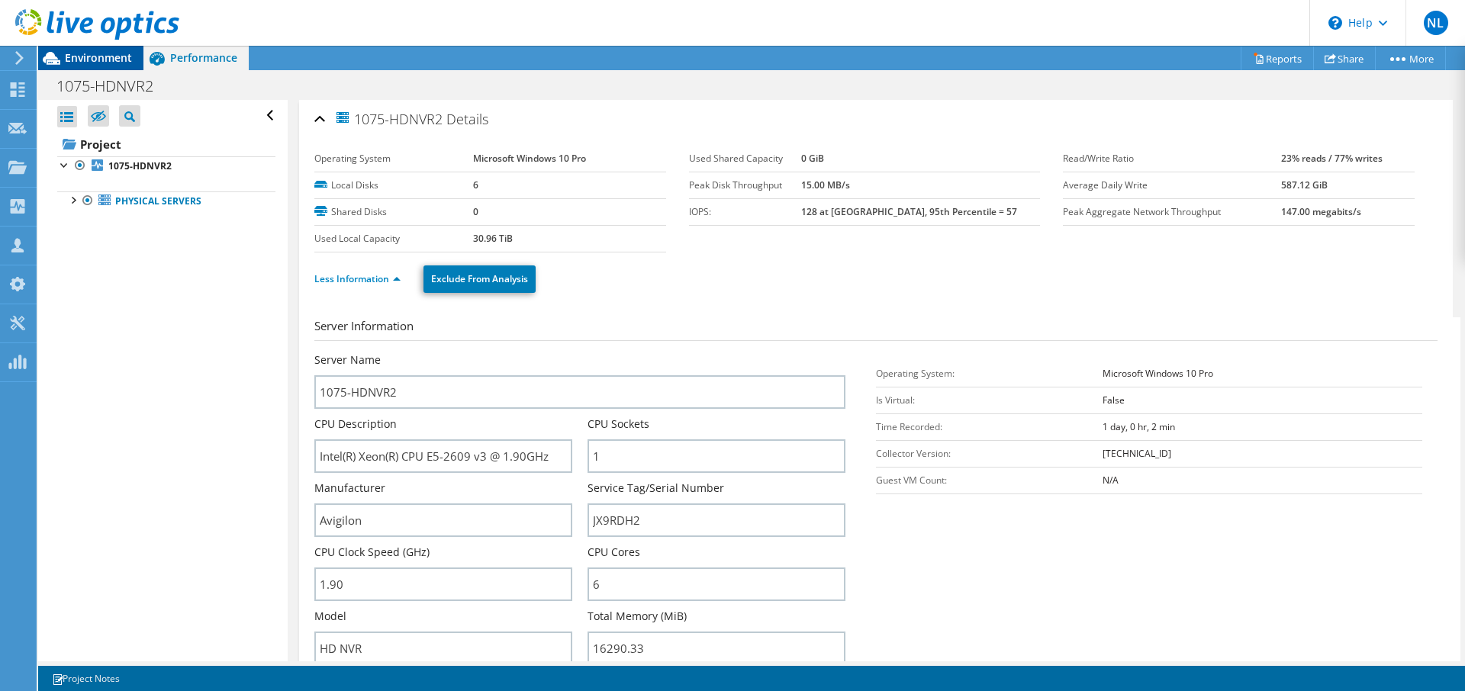
click at [103, 55] on span "Environment" at bounding box center [98, 57] width 67 height 15
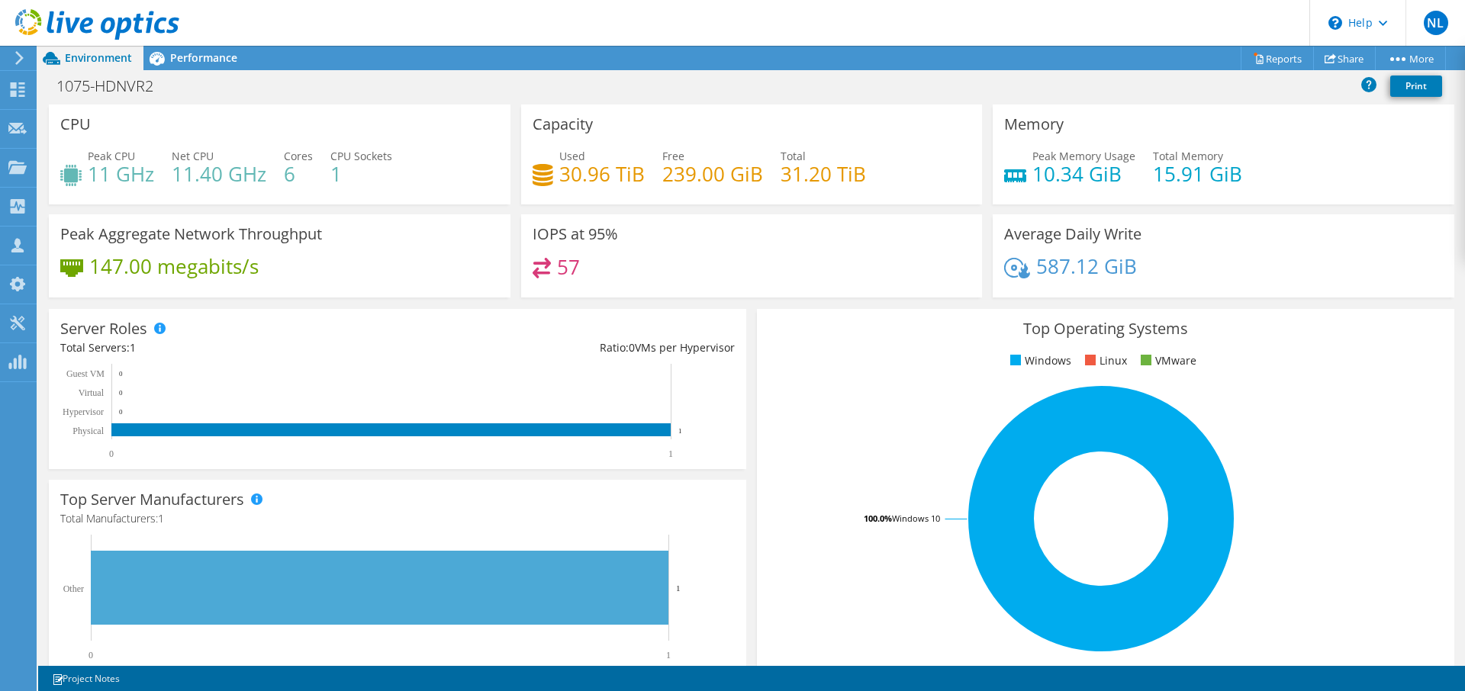
click at [365, 19] on header "NL Partner Team Member Nick Lyovin nick.lyovin@tdsynnex.com TD SYNNEX My Profil…" at bounding box center [732, 23] width 1465 height 46
